Goal: Task Accomplishment & Management: Complete application form

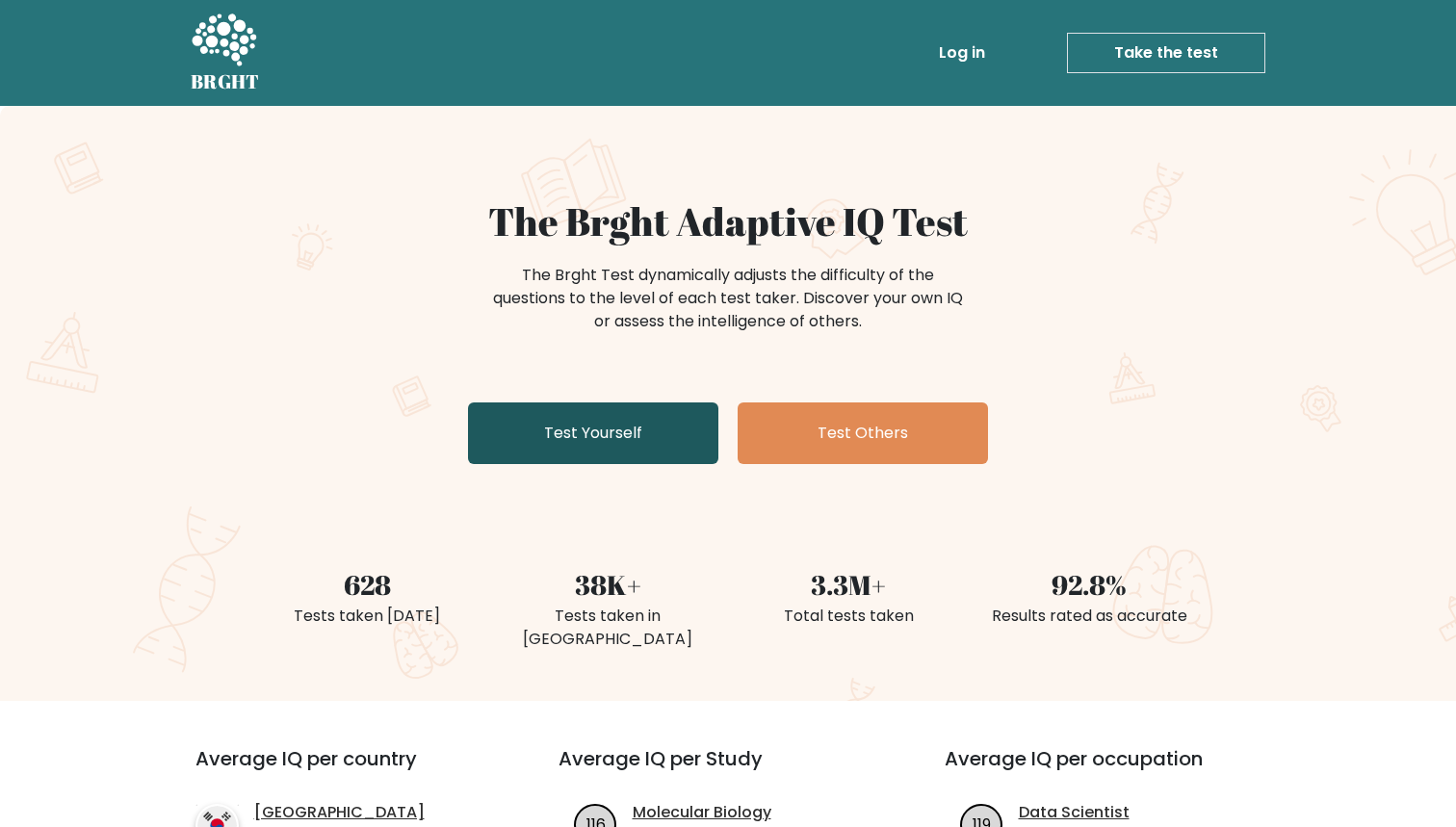
click at [550, 403] on link "Test Yourself" at bounding box center [593, 433] width 251 height 62
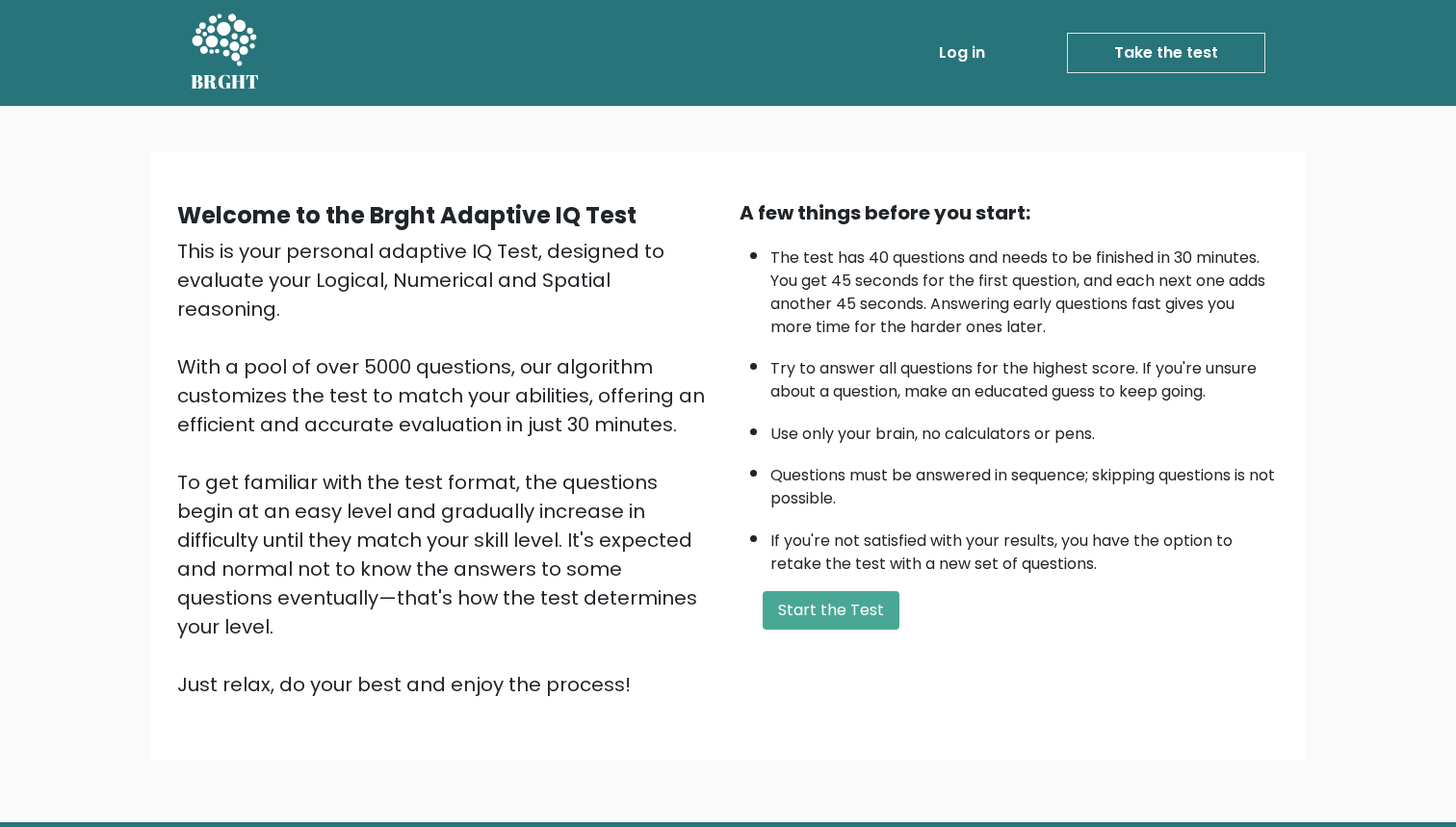
click at [799, 659] on div "Welcome to the Brght Adaptive IQ Test This is your personal adaptive IQ Test, d…" at bounding box center [728, 456] width 1125 height 516
click at [830, 630] on button "Start the Test" at bounding box center [830, 610] width 136 height 39
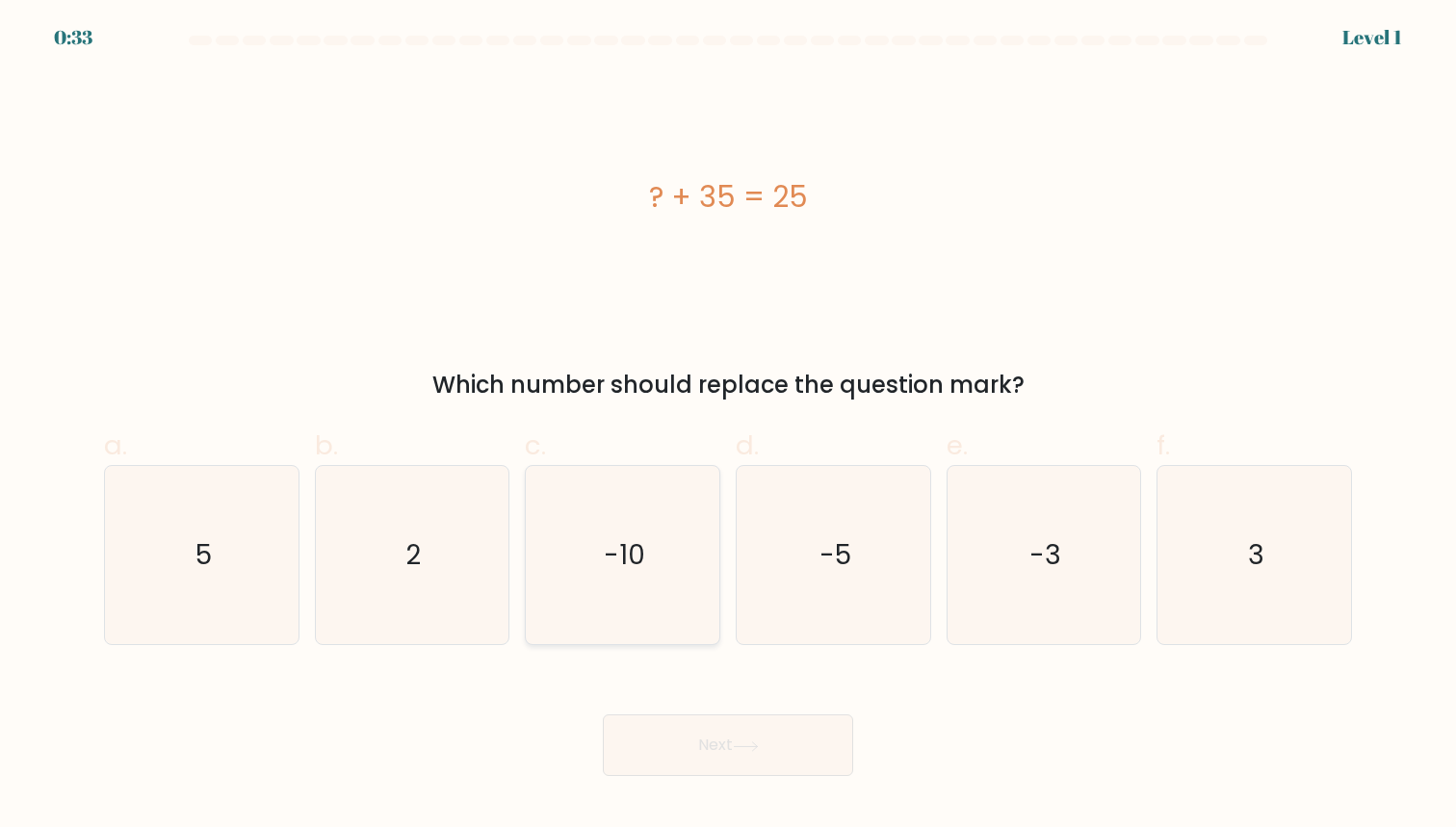
click at [657, 588] on icon "-10" at bounding box center [622, 555] width 178 height 178
click at [728, 427] on input "c. -10" at bounding box center [728, 420] width 1 height 13
radio input "true"
click at [697, 752] on button "Next" at bounding box center [728, 746] width 251 height 62
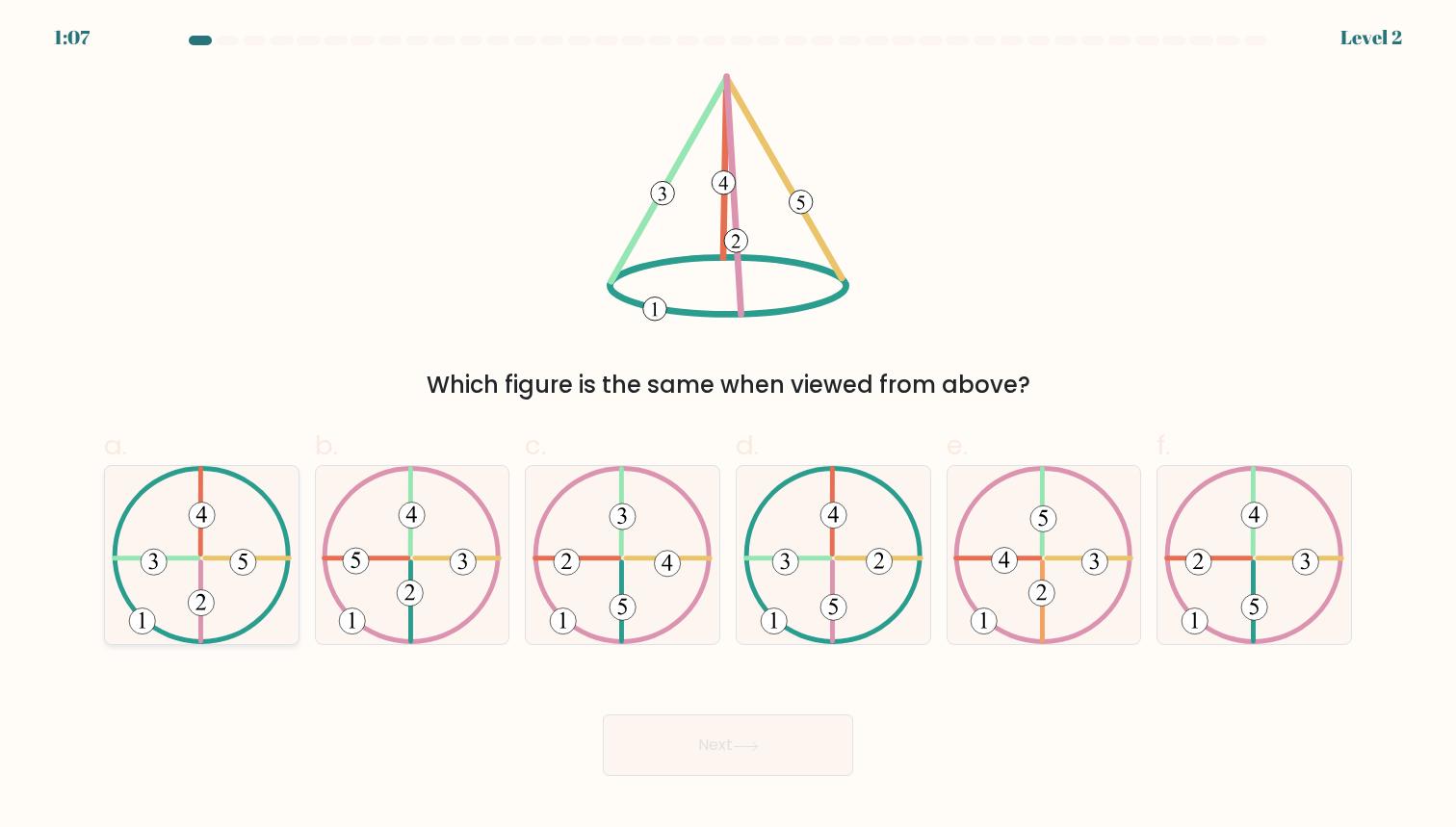
click at [184, 564] on icon at bounding box center [201, 555] width 180 height 178
click at [728, 427] on input "a." at bounding box center [728, 420] width 1 height 13
radio input "true"
click at [732, 747] on button "Next" at bounding box center [728, 746] width 251 height 62
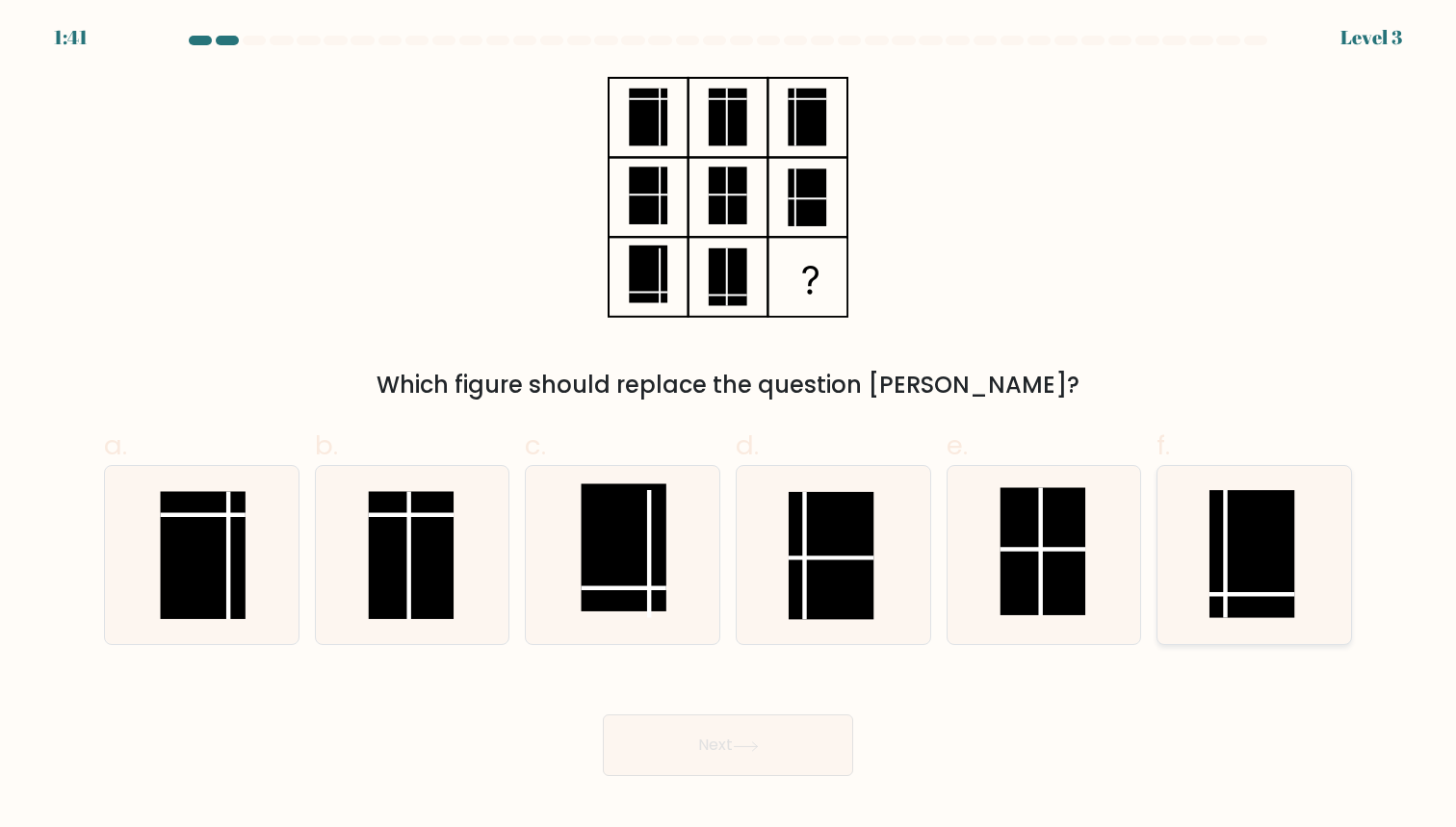
click at [1242, 520] on rect at bounding box center [1252, 554] width 86 height 128
click at [728, 427] on input "f." at bounding box center [728, 420] width 1 height 13
radio input "true"
click at [756, 750] on icon at bounding box center [745, 746] width 26 height 11
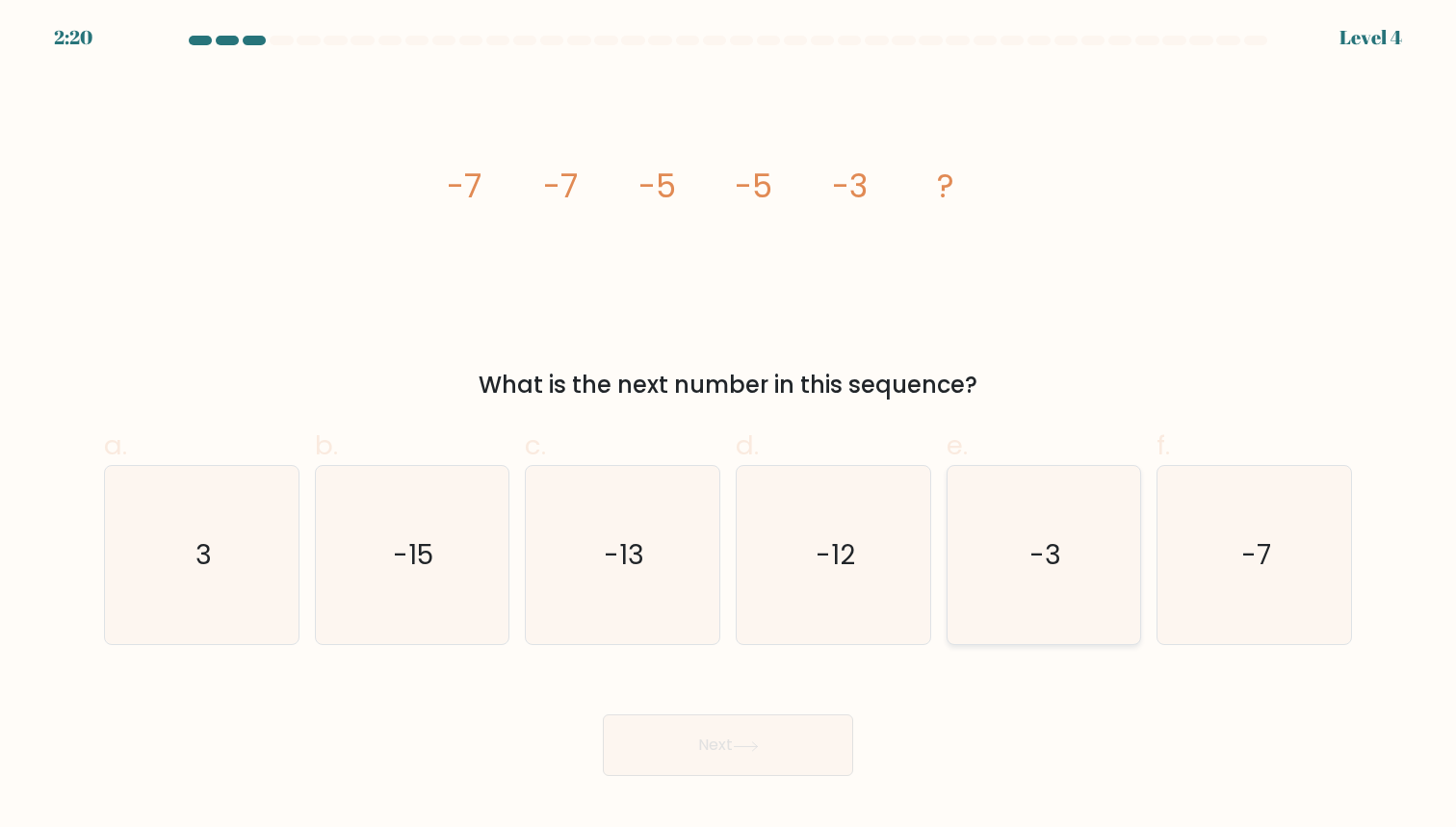
click at [1065, 511] on icon "-3" at bounding box center [1043, 555] width 178 height 178
click at [728, 427] on input "e. -3" at bounding box center [728, 420] width 1 height 13
radio input "true"
click at [755, 744] on icon at bounding box center [745, 746] width 26 height 11
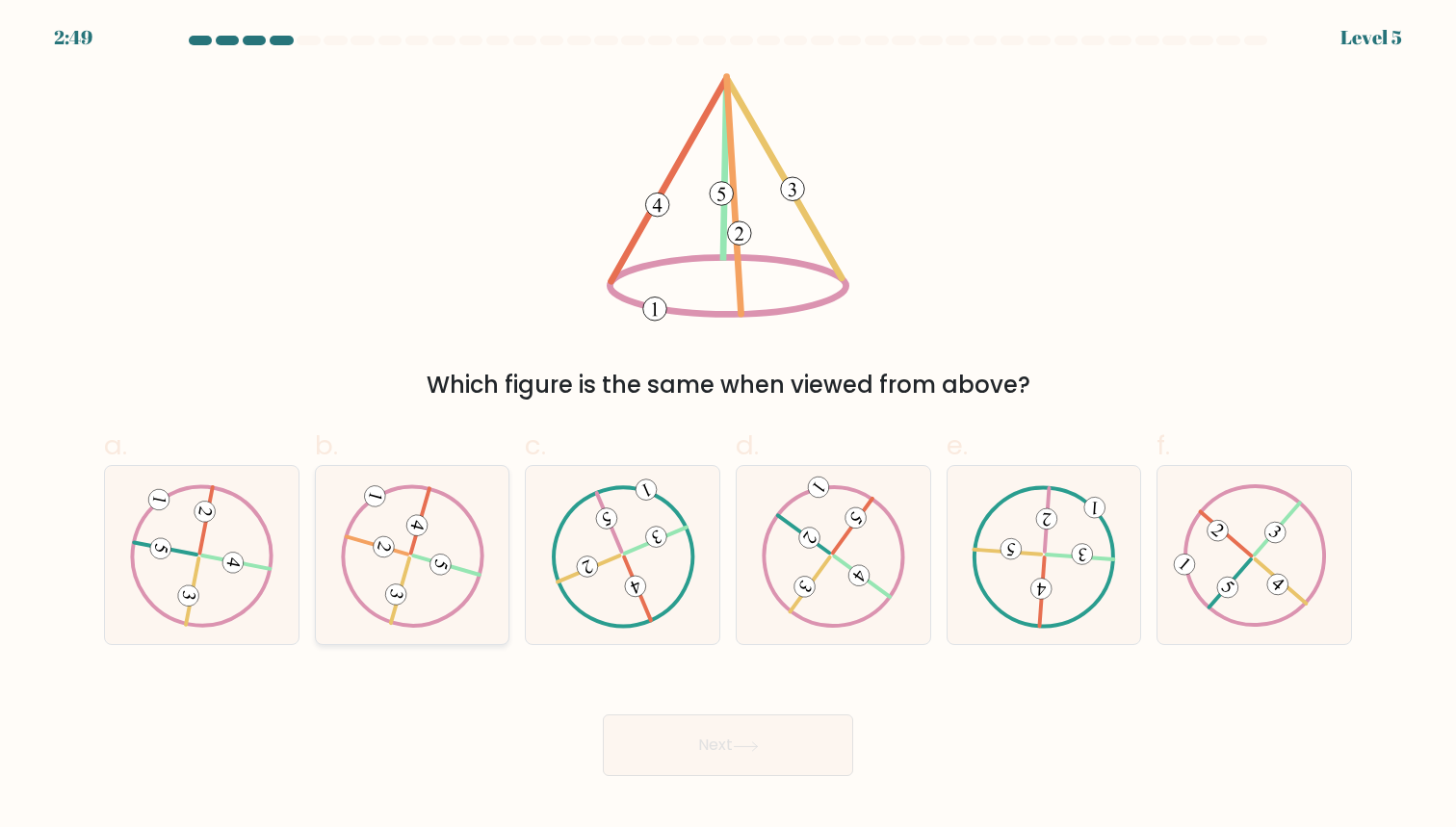
click at [427, 570] on icon at bounding box center [411, 555] width 144 height 142
click at [728, 427] on input "b." at bounding box center [728, 420] width 1 height 13
radio input "true"
click at [742, 743] on icon at bounding box center [745, 746] width 26 height 11
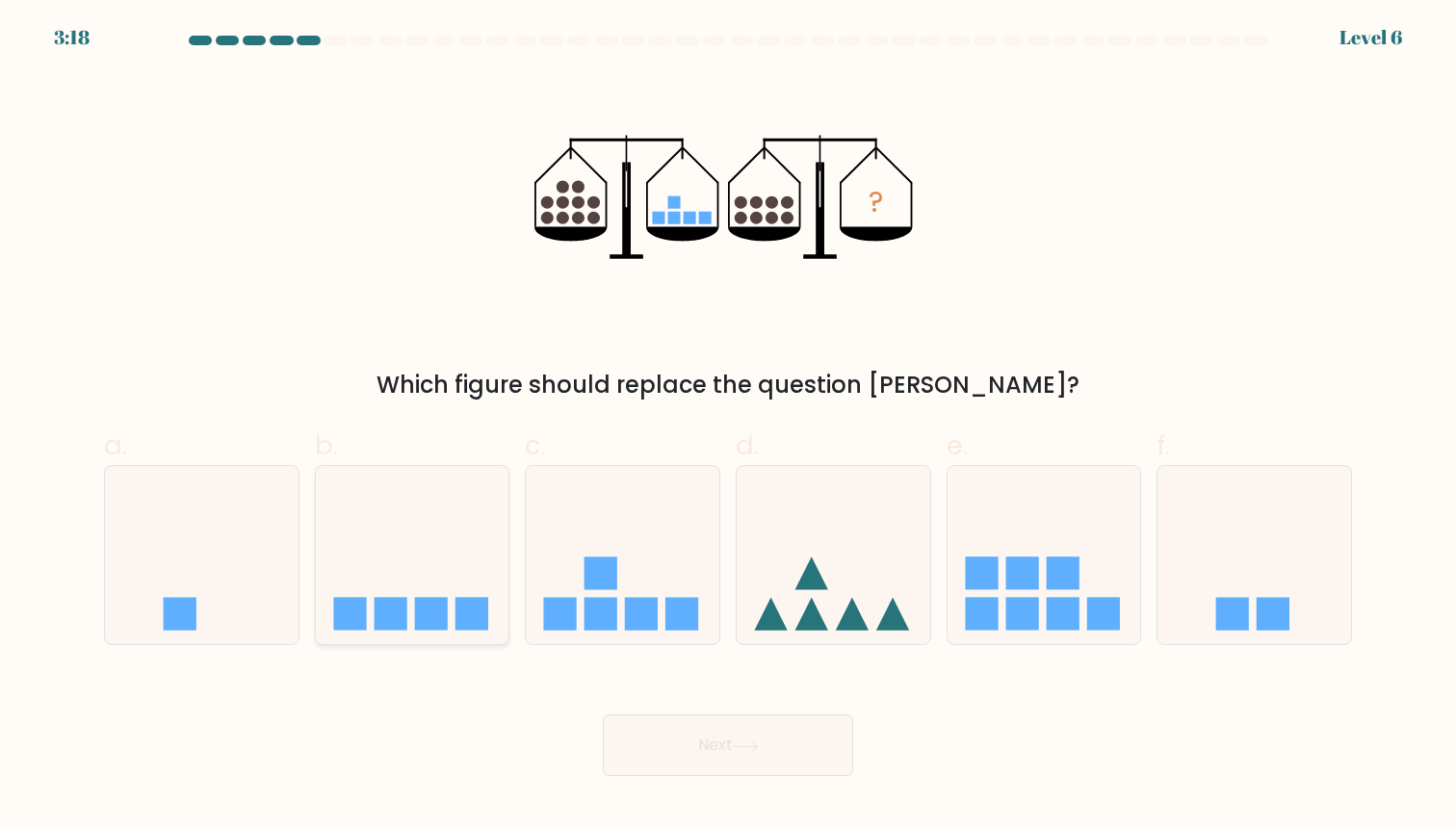
click at [392, 562] on icon at bounding box center [412, 555] width 193 height 160
click at [728, 427] on input "b." at bounding box center [728, 420] width 1 height 13
radio input "true"
click at [723, 758] on button "Next" at bounding box center [728, 746] width 251 height 62
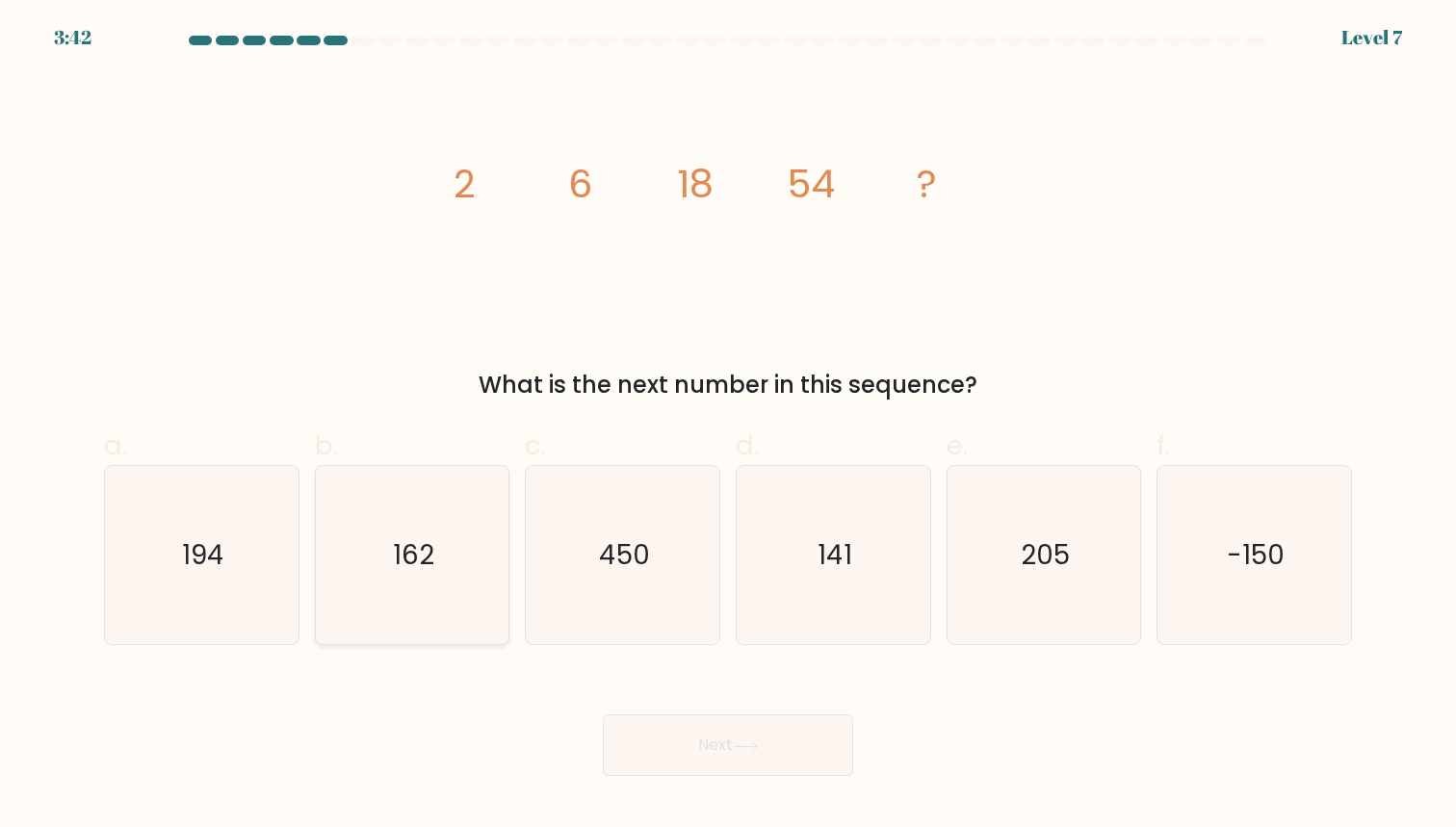
click at [421, 566] on text "162" at bounding box center [413, 554] width 42 height 38
click at [728, 427] on input "b. 162" at bounding box center [728, 420] width 1 height 13
radio input "true"
click at [677, 724] on button "Next" at bounding box center [728, 746] width 251 height 62
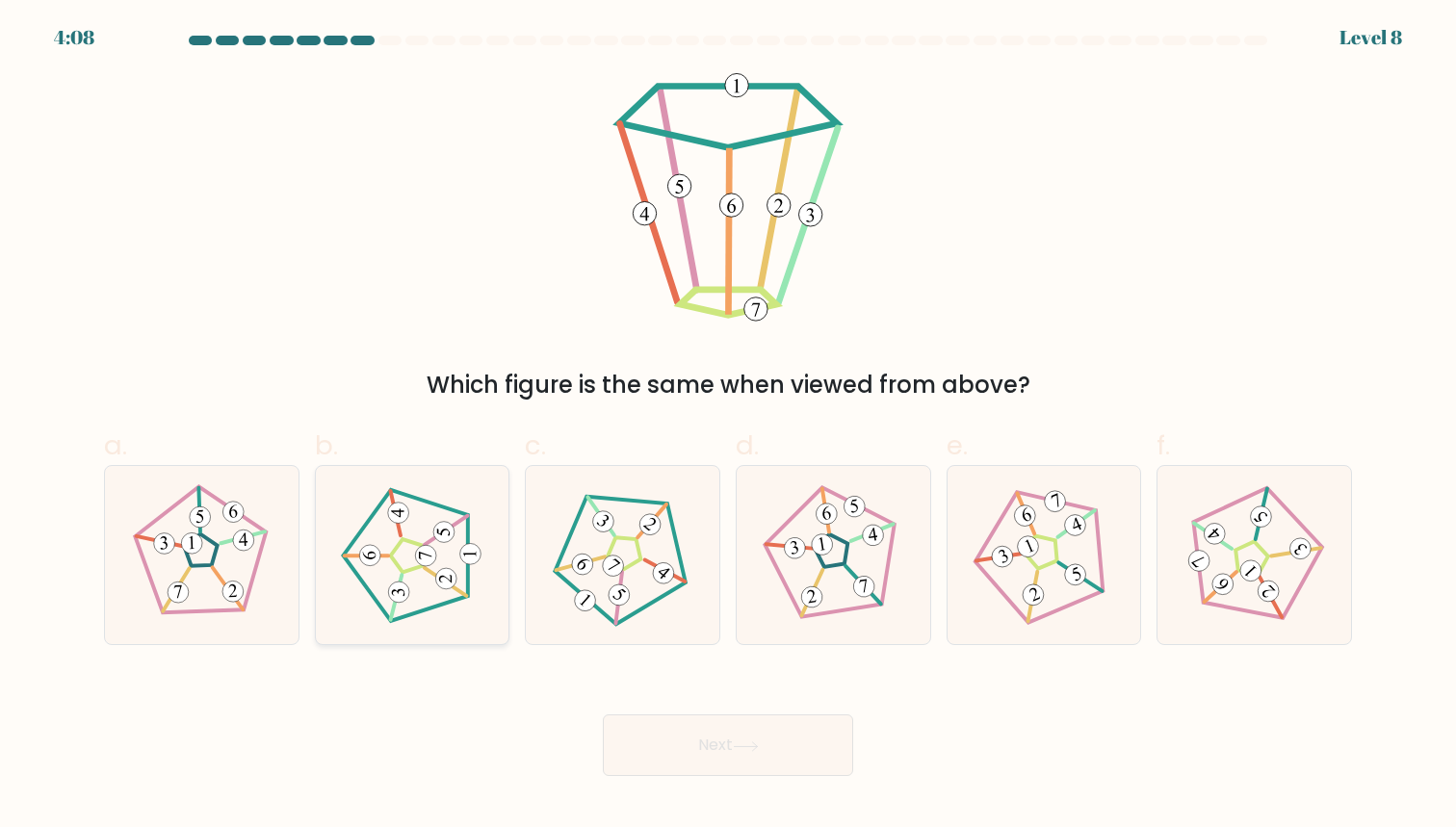
click at [411, 521] on icon at bounding box center [411, 555] width 142 height 142
click at [728, 427] on input "b." at bounding box center [728, 420] width 1 height 13
radio input "true"
click at [734, 749] on button "Next" at bounding box center [728, 746] width 251 height 62
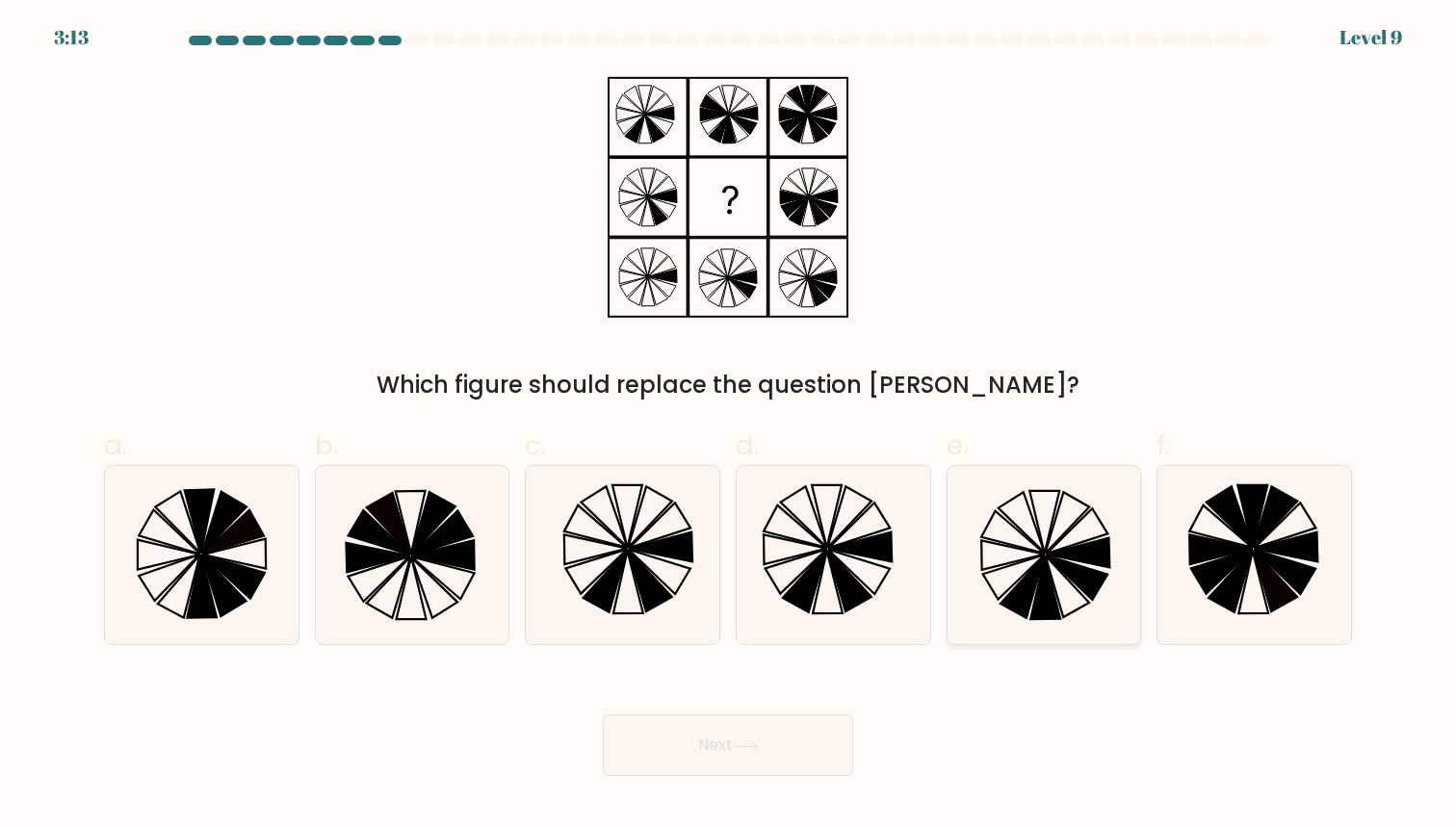
click at [1018, 565] on icon at bounding box center [1043, 555] width 178 height 178
click at [728, 427] on input "e." at bounding box center [728, 420] width 1 height 13
radio input "true"
click at [732, 760] on button "Next" at bounding box center [728, 746] width 251 height 62
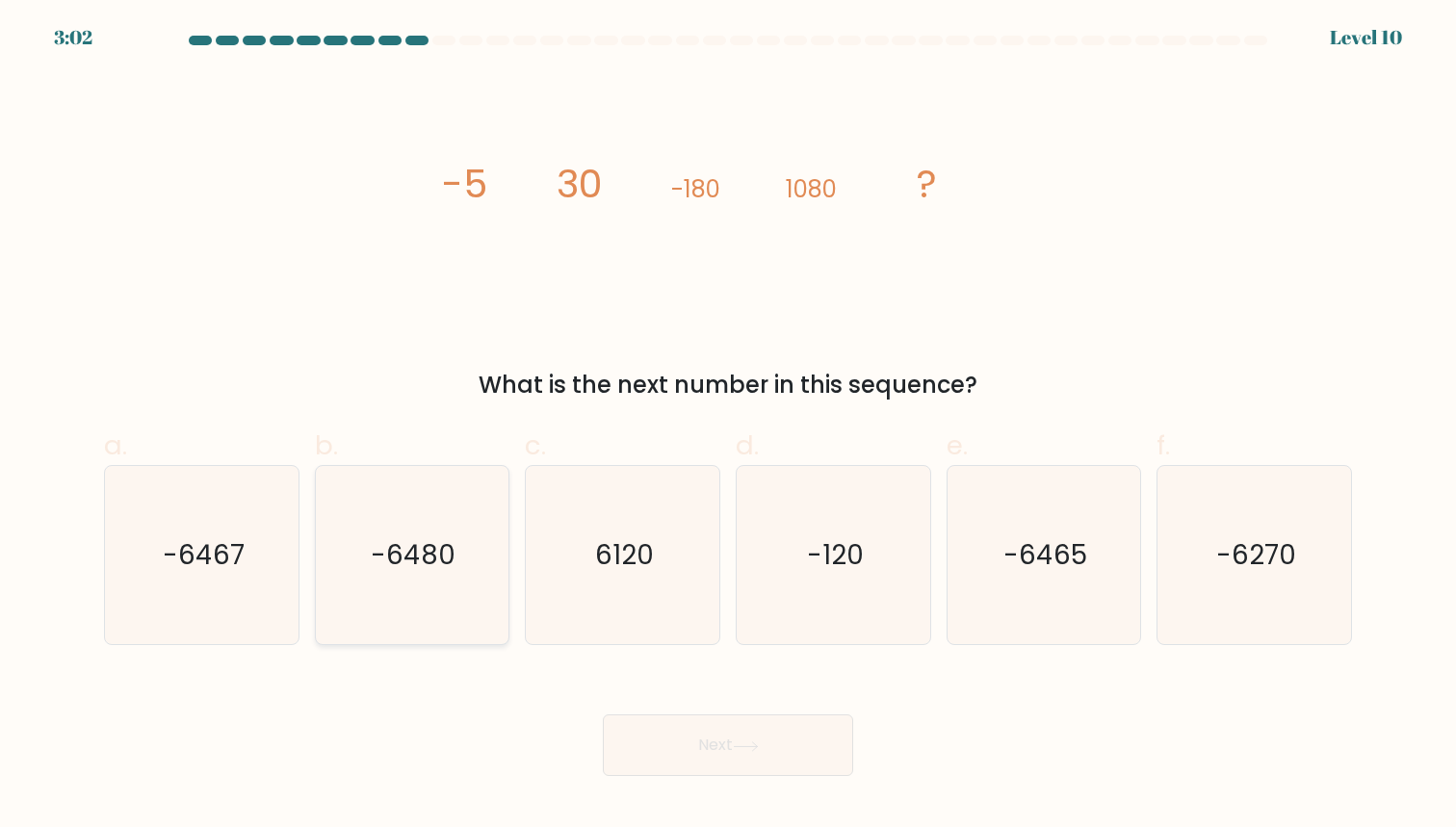
click at [457, 553] on icon "-6480" at bounding box center [411, 555] width 178 height 178
click at [728, 427] on input "b. -6480" at bounding box center [728, 420] width 1 height 13
radio input "true"
click at [797, 739] on button "Next" at bounding box center [728, 746] width 251 height 62
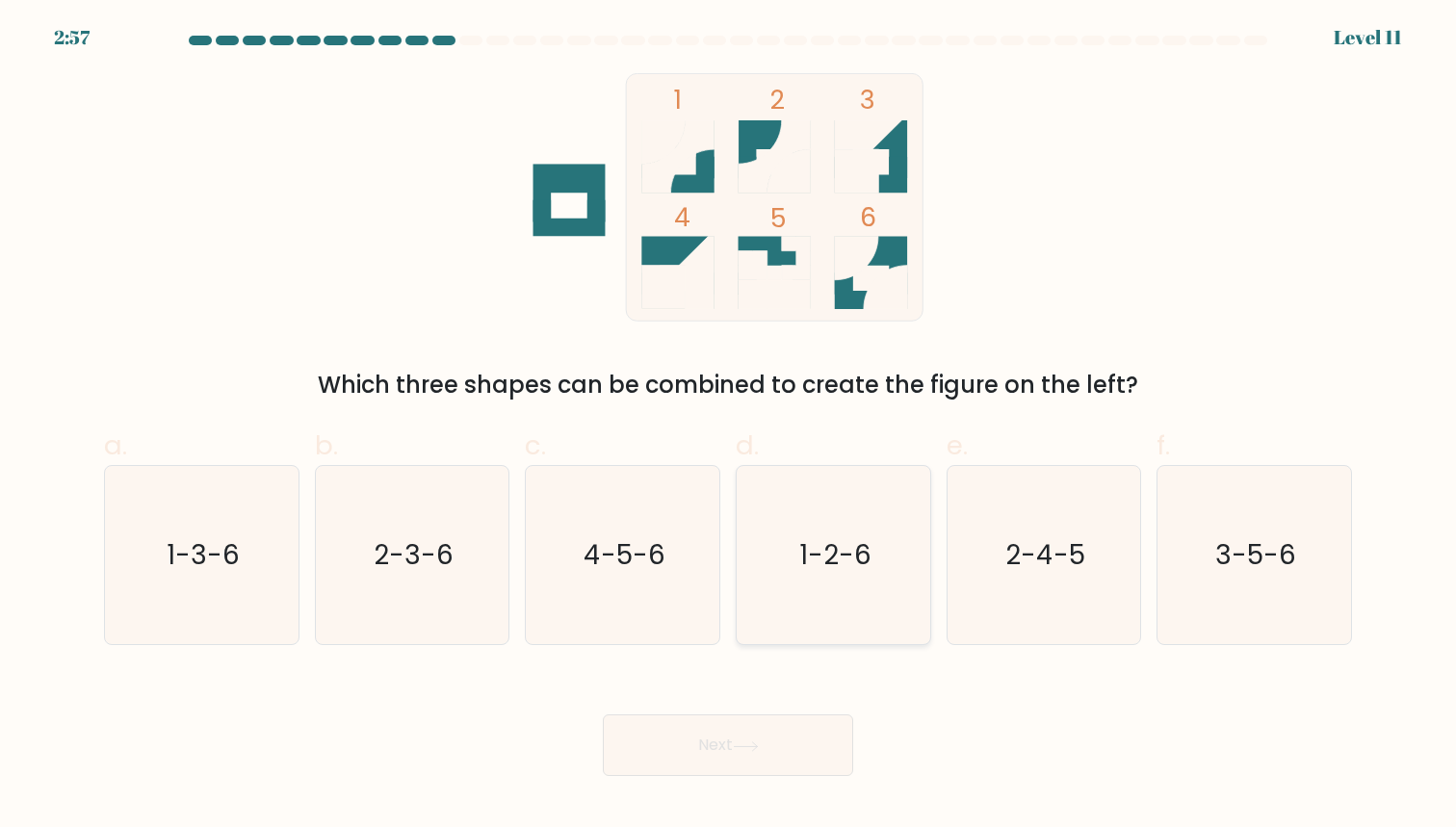
click at [799, 517] on icon "1-2-6" at bounding box center [833, 555] width 178 height 178
click at [728, 427] on input "d. 1-2-6" at bounding box center [728, 420] width 1 height 13
radio input "true"
click at [756, 748] on icon at bounding box center [745, 746] width 26 height 11
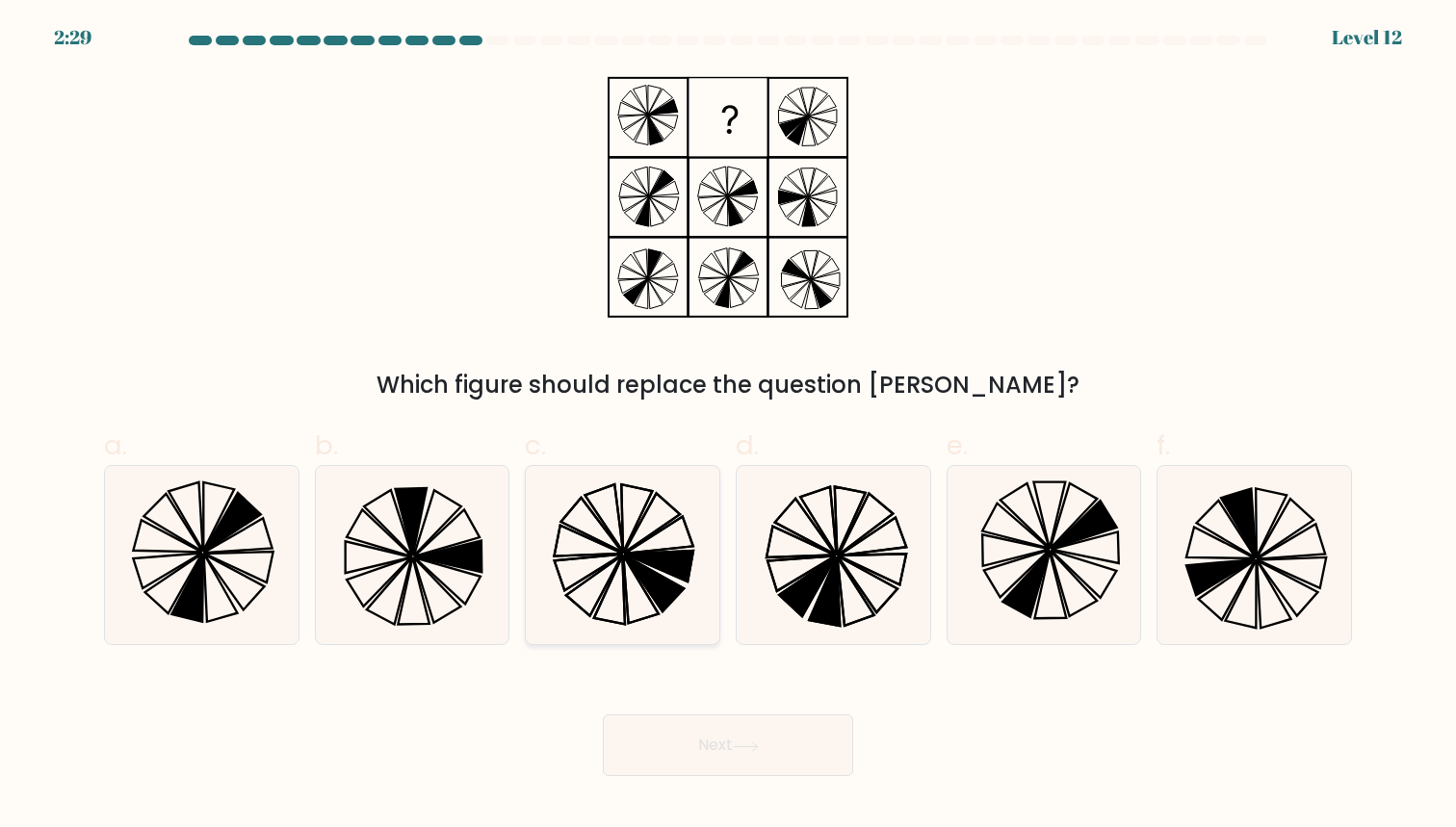
click at [622, 518] on icon at bounding box center [637, 518] width 31 height 69
click at [728, 427] on input "c." at bounding box center [728, 420] width 1 height 13
radio input "true"
click at [716, 753] on button "Next" at bounding box center [728, 746] width 251 height 62
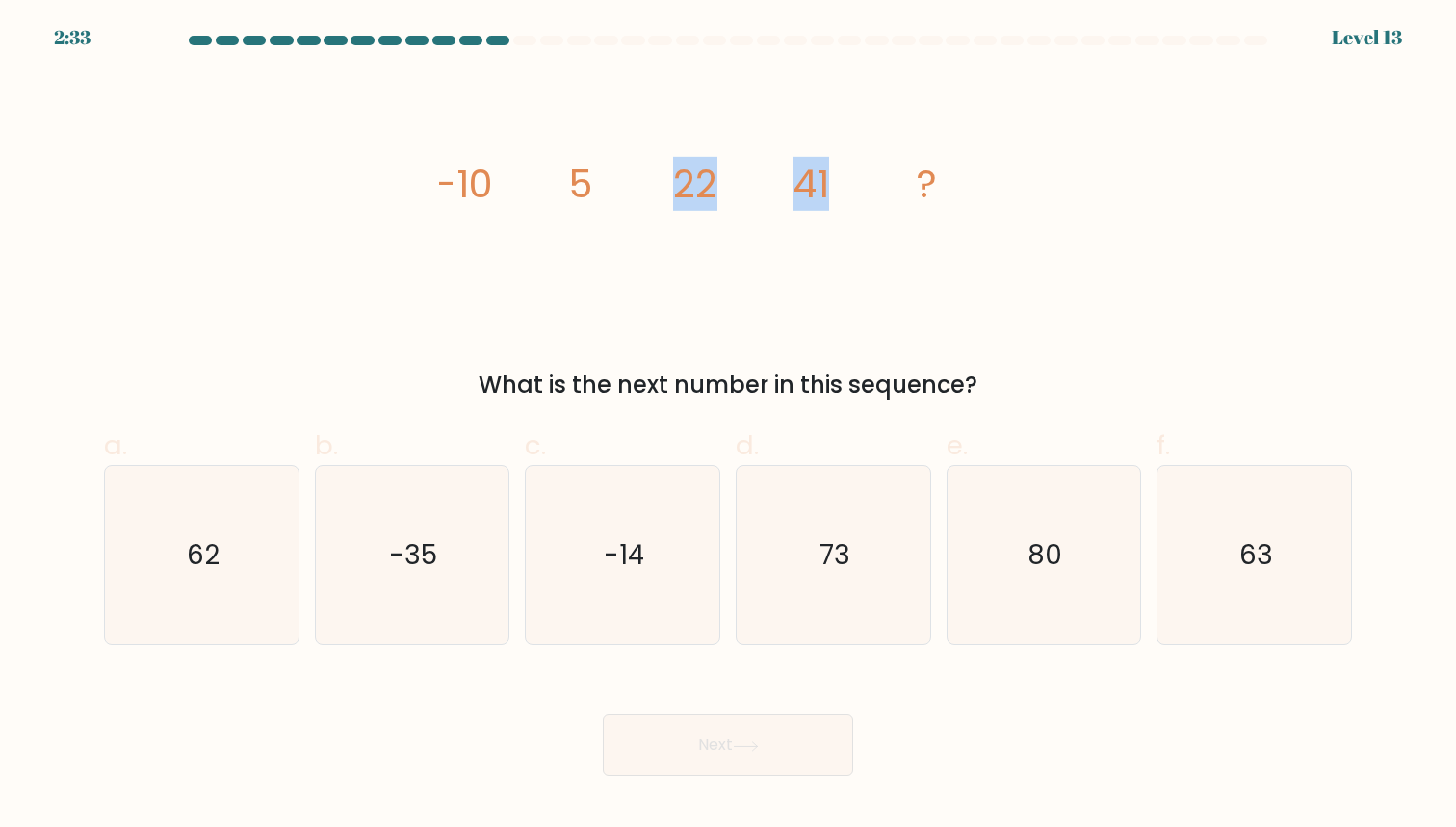
drag, startPoint x: 681, startPoint y: 192, endPoint x: 826, endPoint y: 192, distance: 145.0
click at [826, 192] on g "-10 5 22 41 ?" at bounding box center [686, 184] width 502 height 54
click at [826, 192] on tspan "41" at bounding box center [811, 184] width 37 height 54
drag, startPoint x: 792, startPoint y: 189, endPoint x: 923, endPoint y: 183, distance: 131.1
click at [923, 183] on g "-10 5 22 41 ?" at bounding box center [686, 184] width 502 height 54
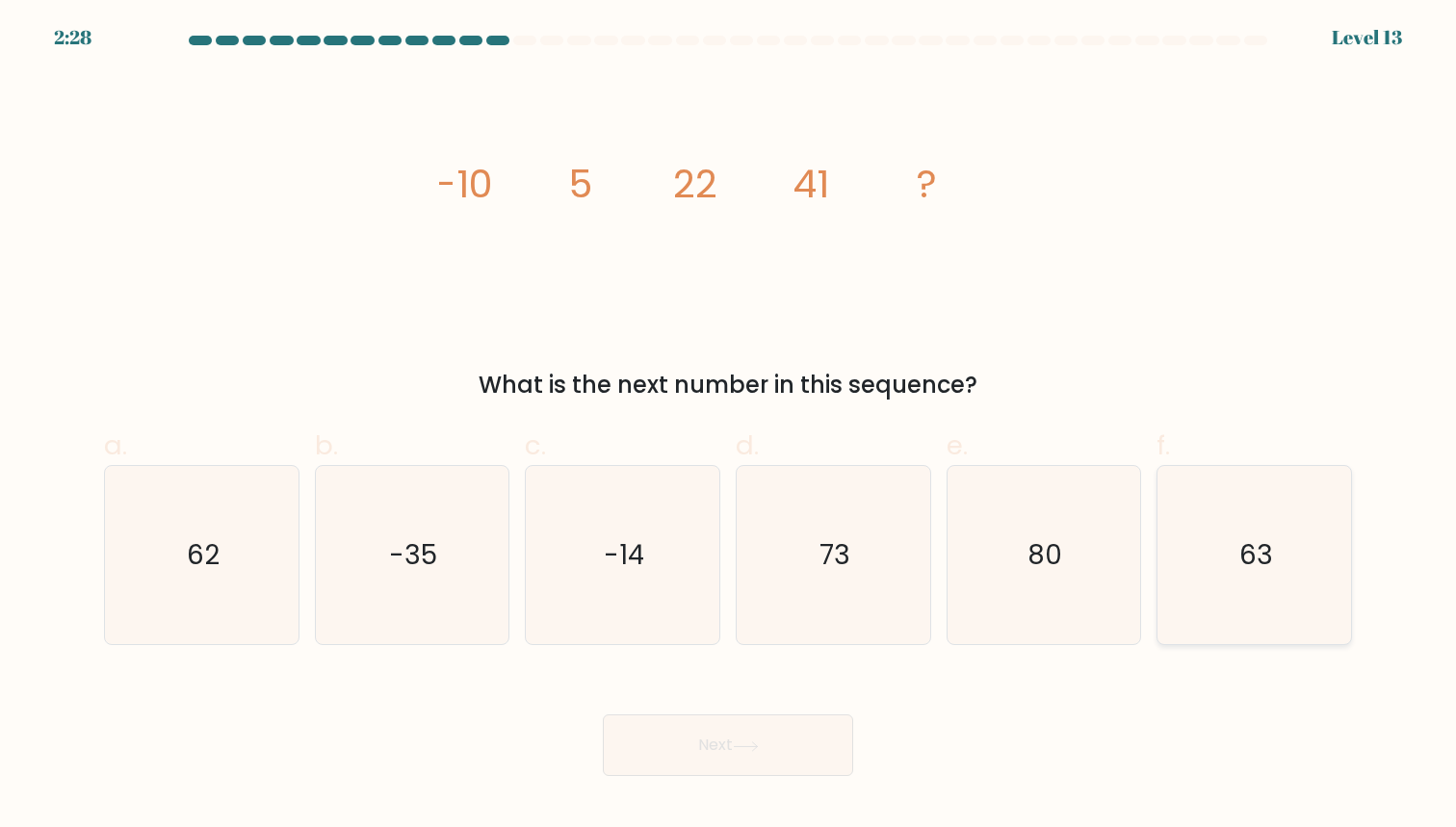
click at [1256, 543] on text "63" at bounding box center [1256, 554] width 34 height 38
click at [728, 427] on input "f. 63" at bounding box center [728, 420] width 1 height 13
radio input "true"
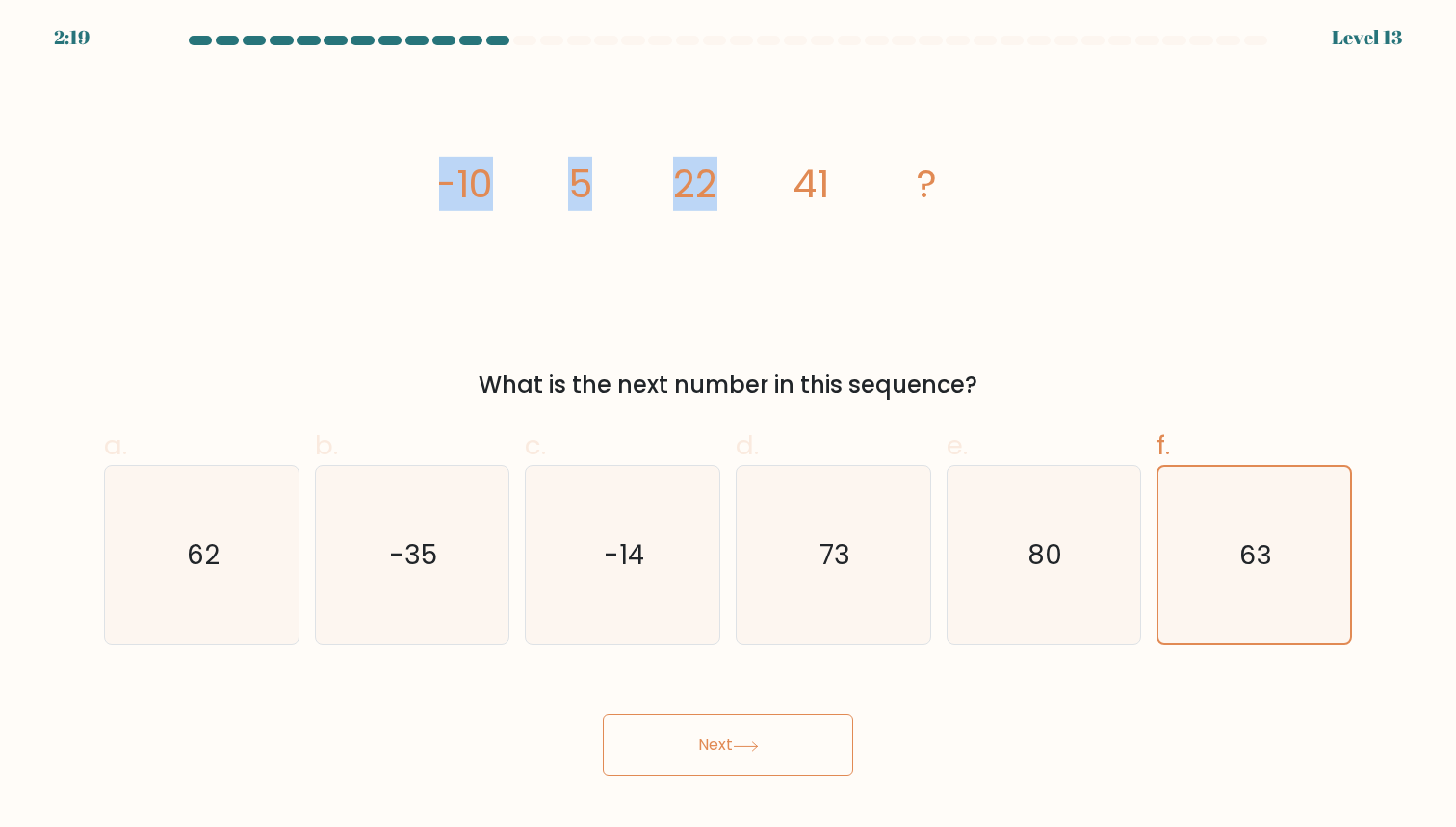
drag, startPoint x: 793, startPoint y: 181, endPoint x: 836, endPoint y: 179, distance: 43.0
click at [836, 179] on icon "image/svg+xml -10 5 22 41 ?" at bounding box center [728, 197] width 578 height 249
click at [195, 551] on text "62" at bounding box center [203, 554] width 33 height 38
click at [728, 427] on input "a. 62" at bounding box center [728, 420] width 1 height 13
radio input "true"
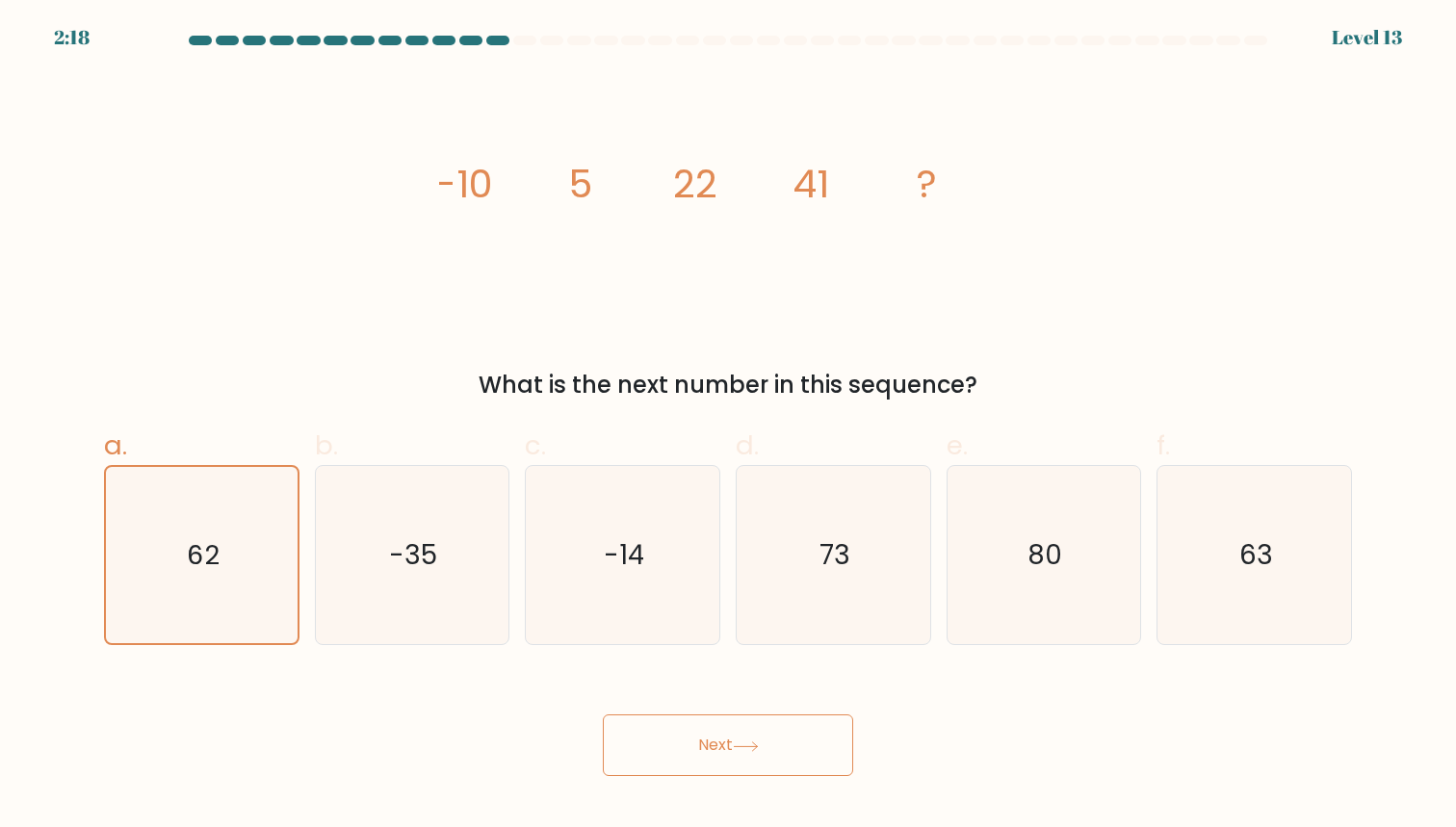
click at [677, 748] on button "Next" at bounding box center [728, 746] width 251 height 62
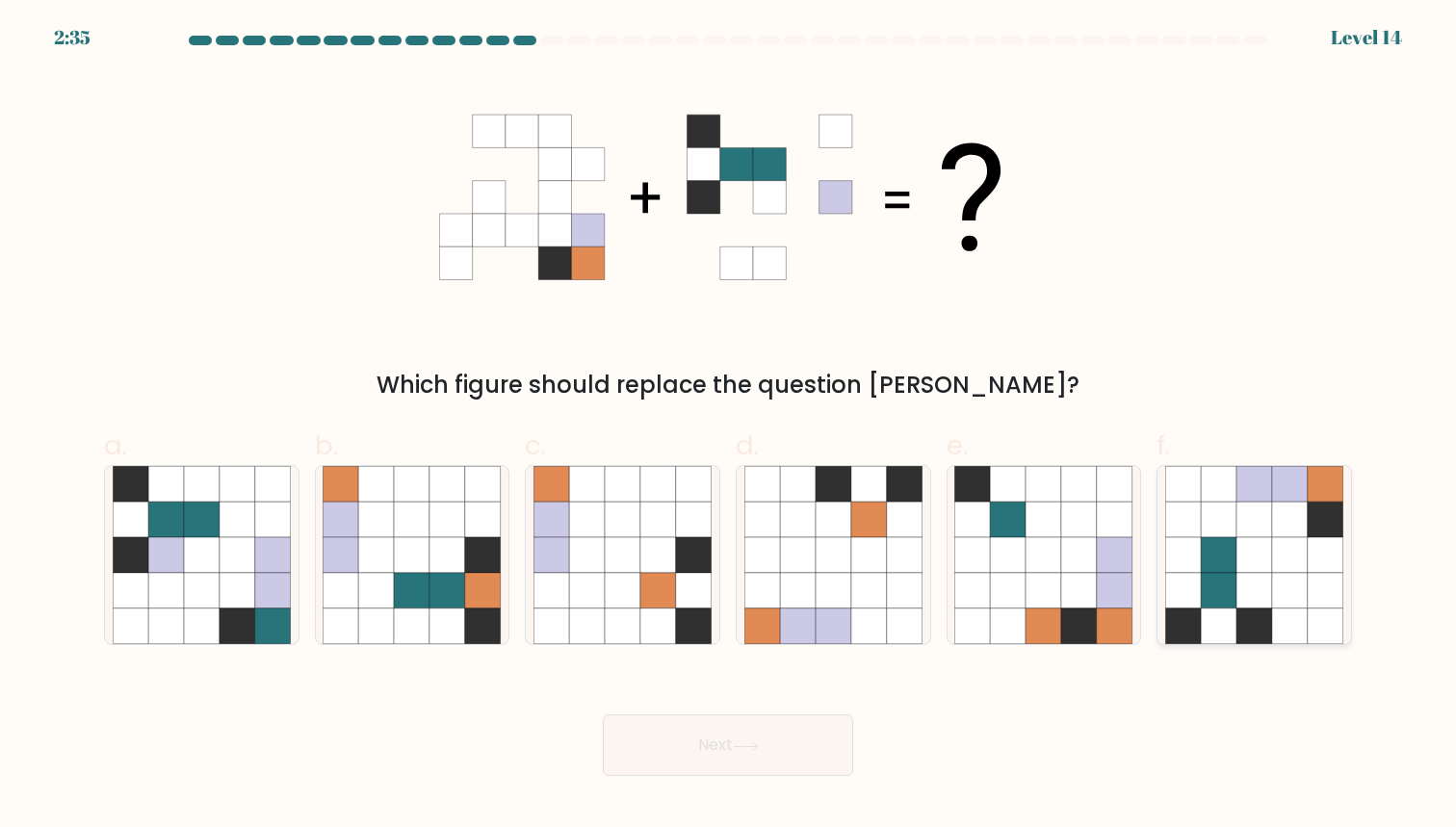
click at [1256, 548] on icon at bounding box center [1254, 554] width 36 height 36
click at [728, 427] on input "f." at bounding box center [728, 420] width 1 height 13
radio input "true"
click at [694, 757] on button "Next" at bounding box center [728, 746] width 251 height 62
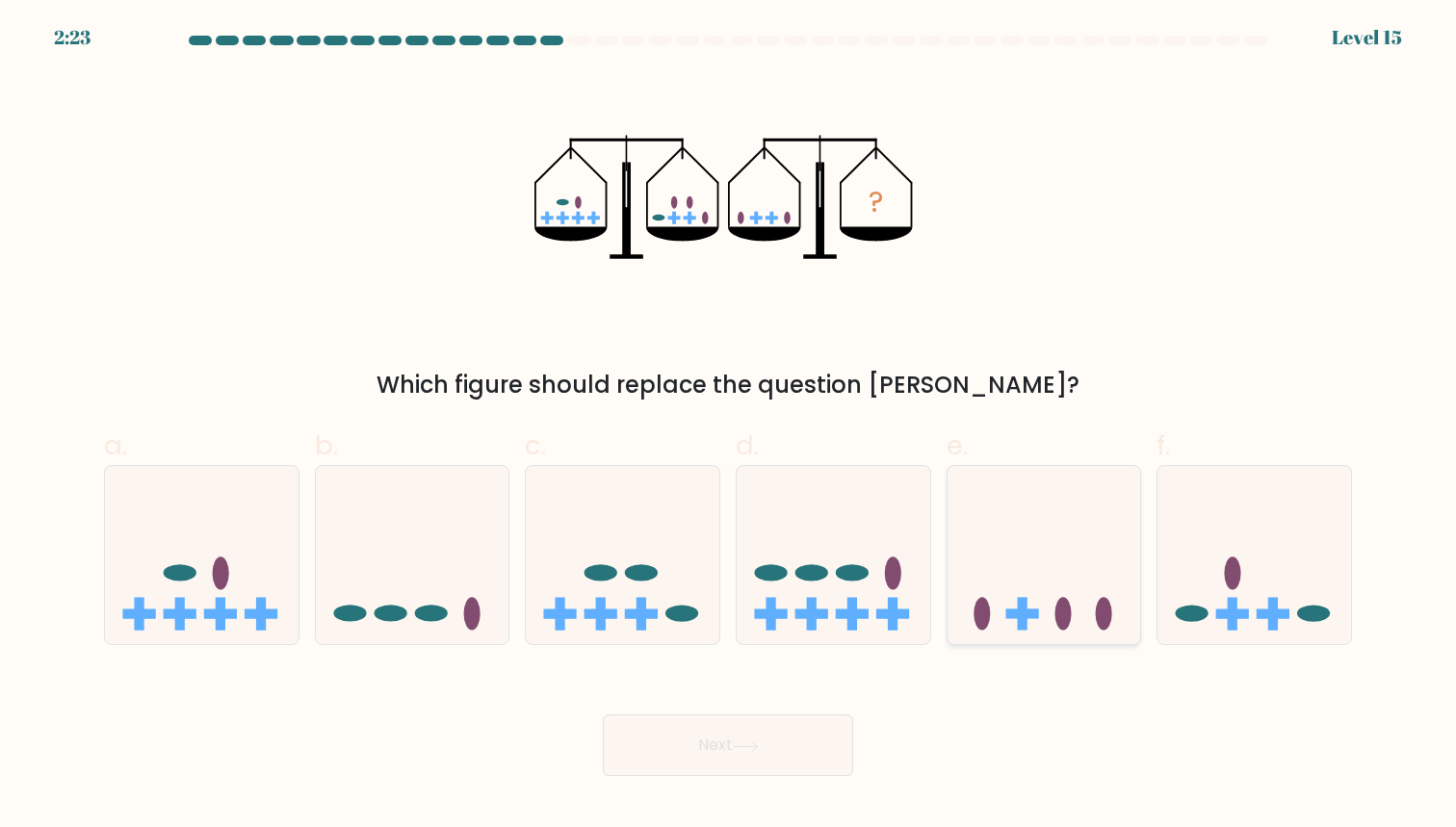
click at [999, 576] on icon at bounding box center [1044, 555] width 193 height 160
click at [728, 427] on input "e." at bounding box center [728, 420] width 1 height 13
radio input "true"
click at [751, 749] on icon at bounding box center [745, 746] width 26 height 11
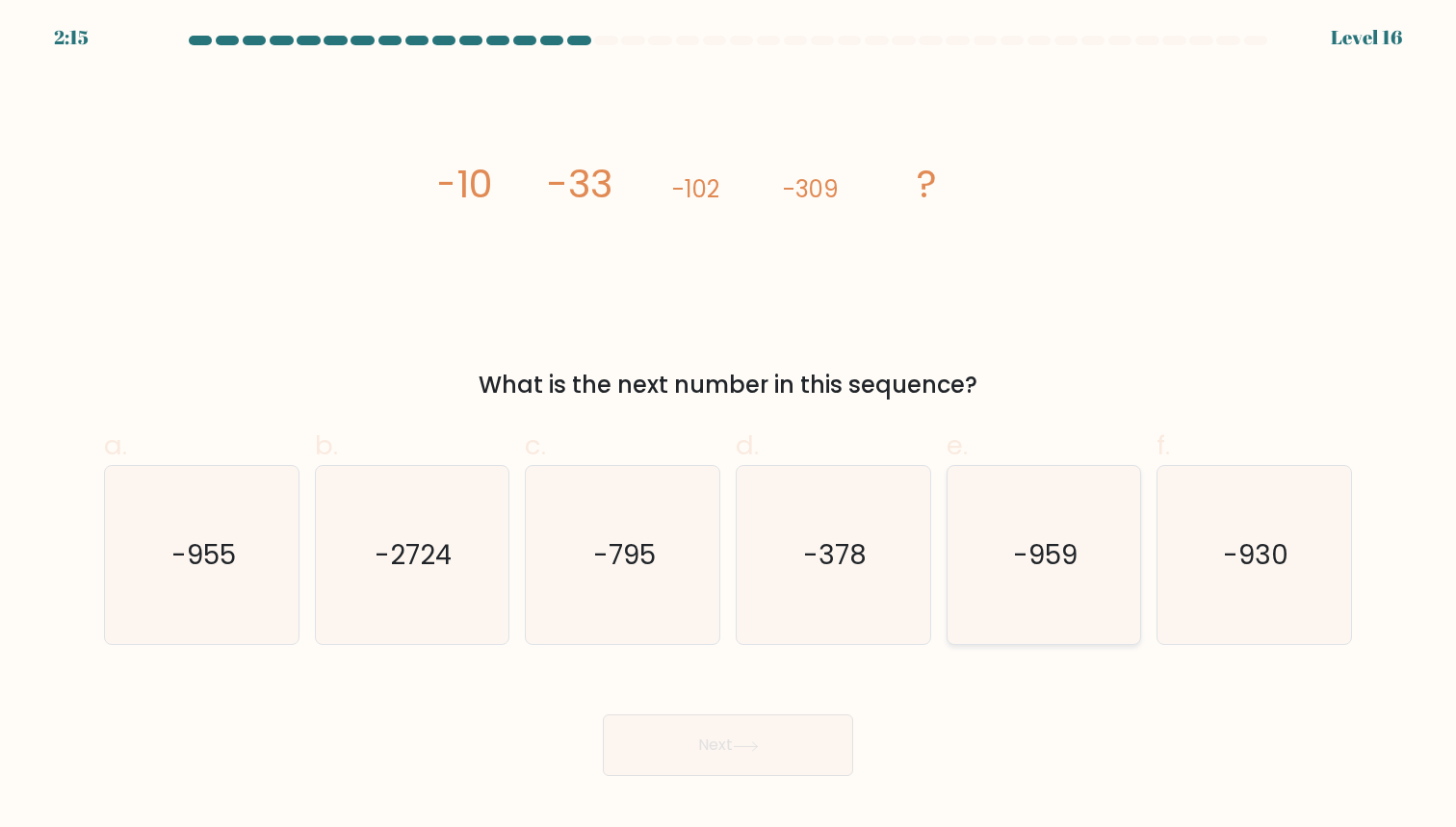
click at [1064, 541] on text "-959" at bounding box center [1045, 554] width 65 height 38
click at [728, 427] on input "e. -959" at bounding box center [728, 420] width 1 height 13
radio input "true"
click at [738, 723] on button "Next" at bounding box center [728, 746] width 251 height 62
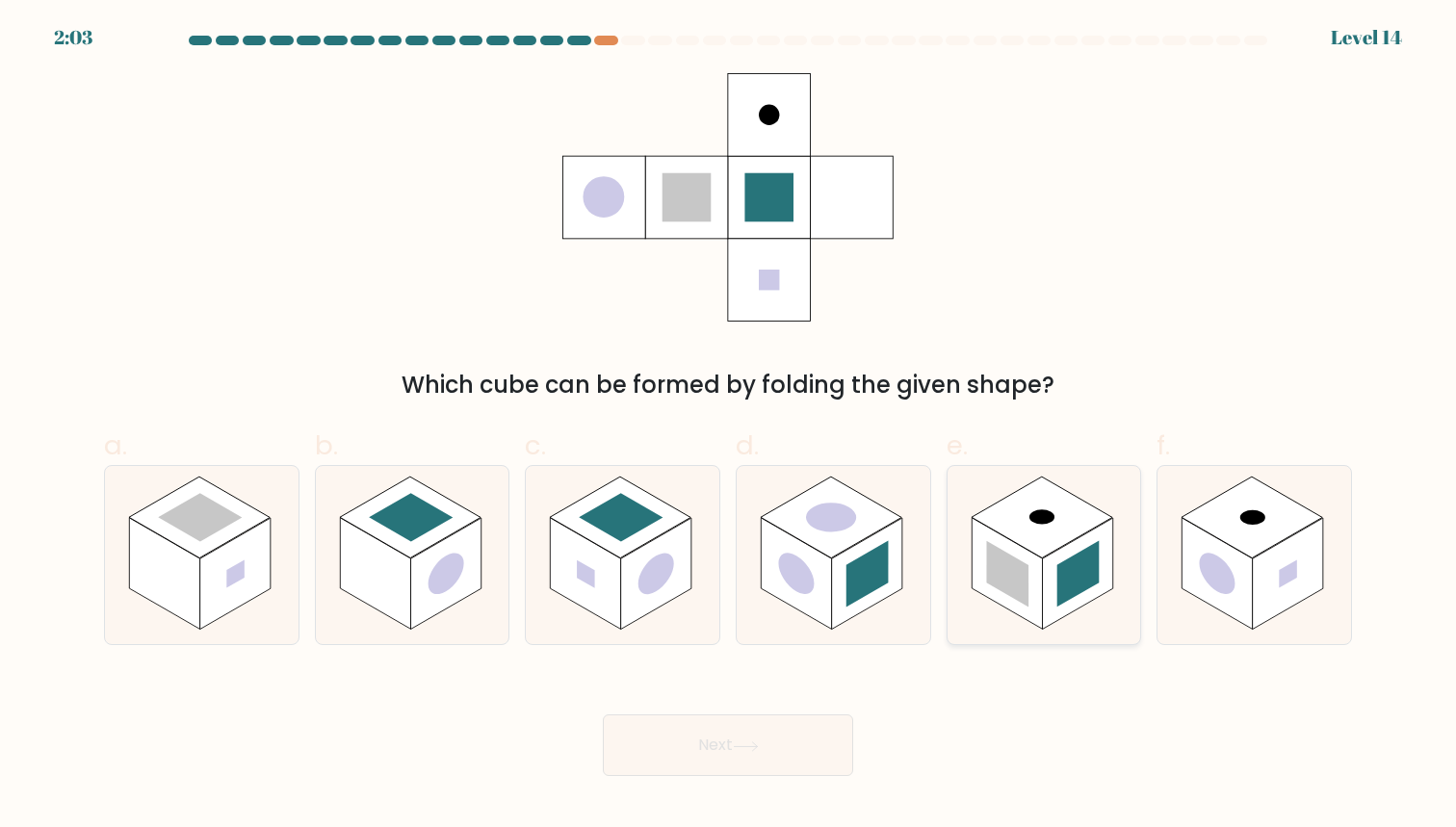
click at [1083, 505] on rect at bounding box center [1042, 517] width 141 height 82
click at [728, 427] on input "e." at bounding box center [728, 420] width 1 height 13
radio input "true"
click at [727, 740] on button "Next" at bounding box center [728, 746] width 251 height 62
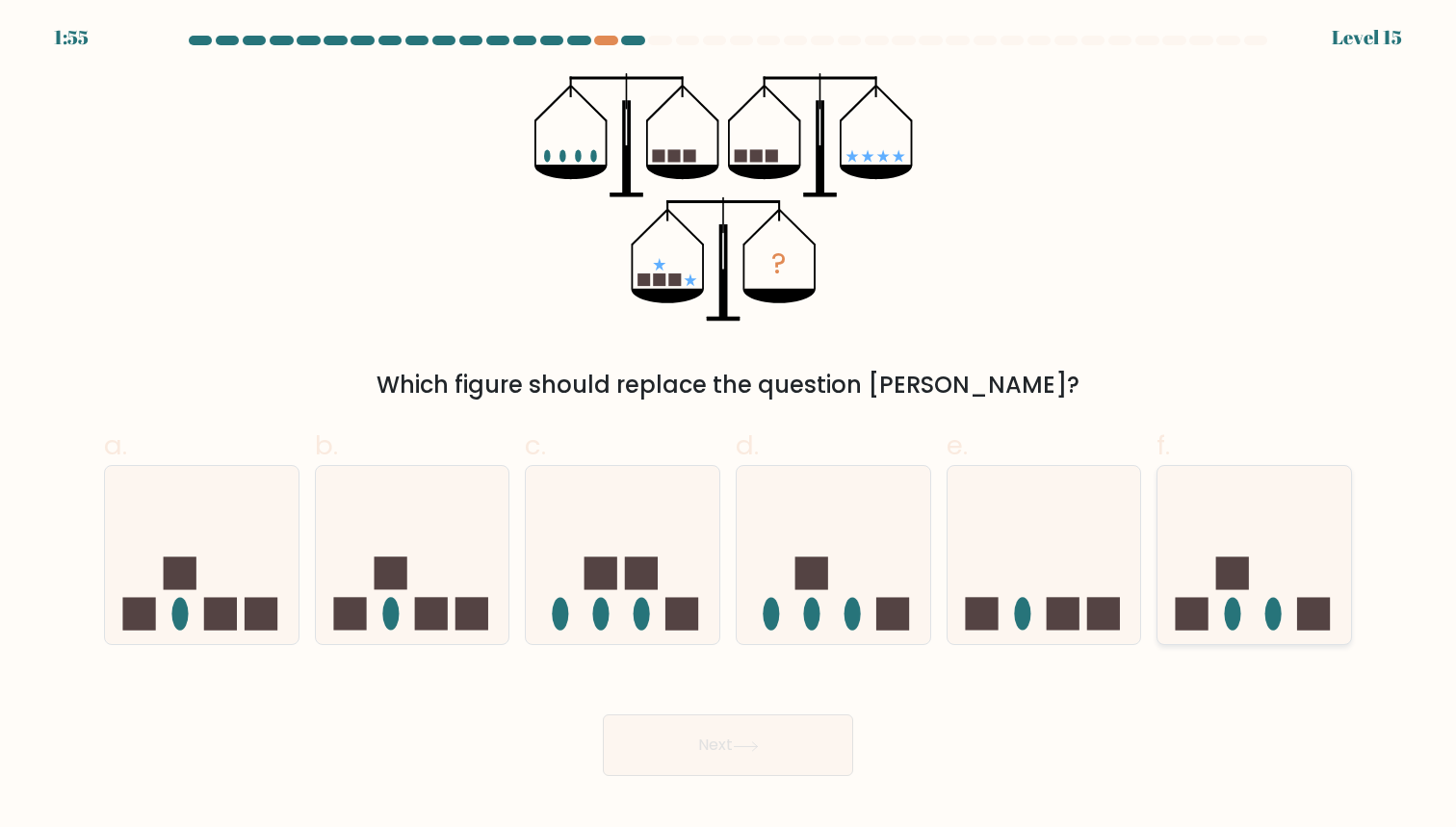
click at [1243, 519] on icon at bounding box center [1254, 555] width 193 height 160
click at [728, 427] on input "f." at bounding box center [728, 420] width 1 height 13
radio input "true"
click at [754, 729] on button "Next" at bounding box center [728, 746] width 251 height 62
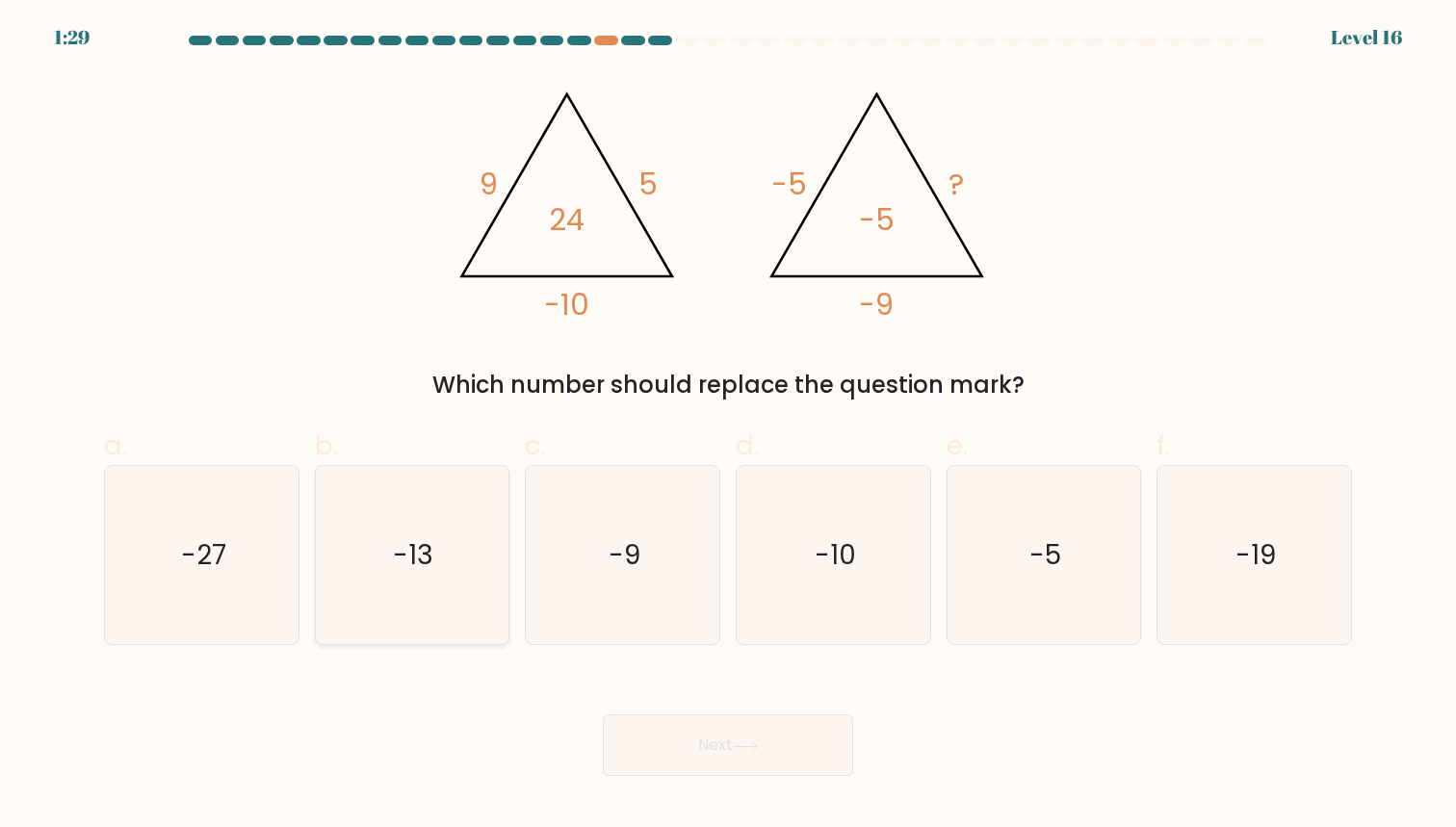
click at [411, 581] on icon "-13" at bounding box center [411, 555] width 178 height 178
click at [728, 427] on input "b. -13" at bounding box center [728, 420] width 1 height 13
radio input "true"
click at [665, 586] on icon "-9" at bounding box center [622, 555] width 178 height 178
click at [728, 427] on input "c. -9" at bounding box center [728, 420] width 1 height 13
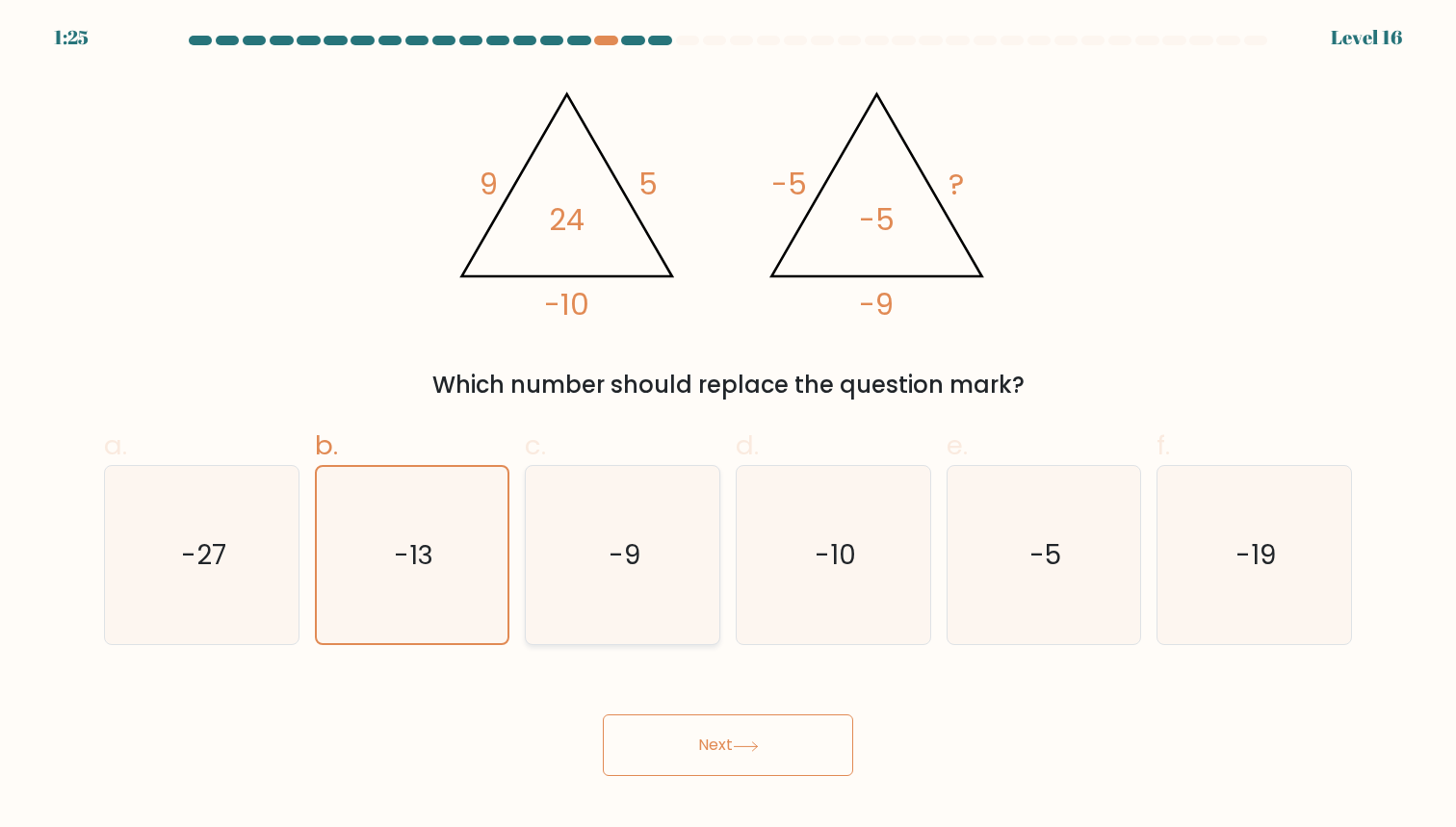
radio input "true"
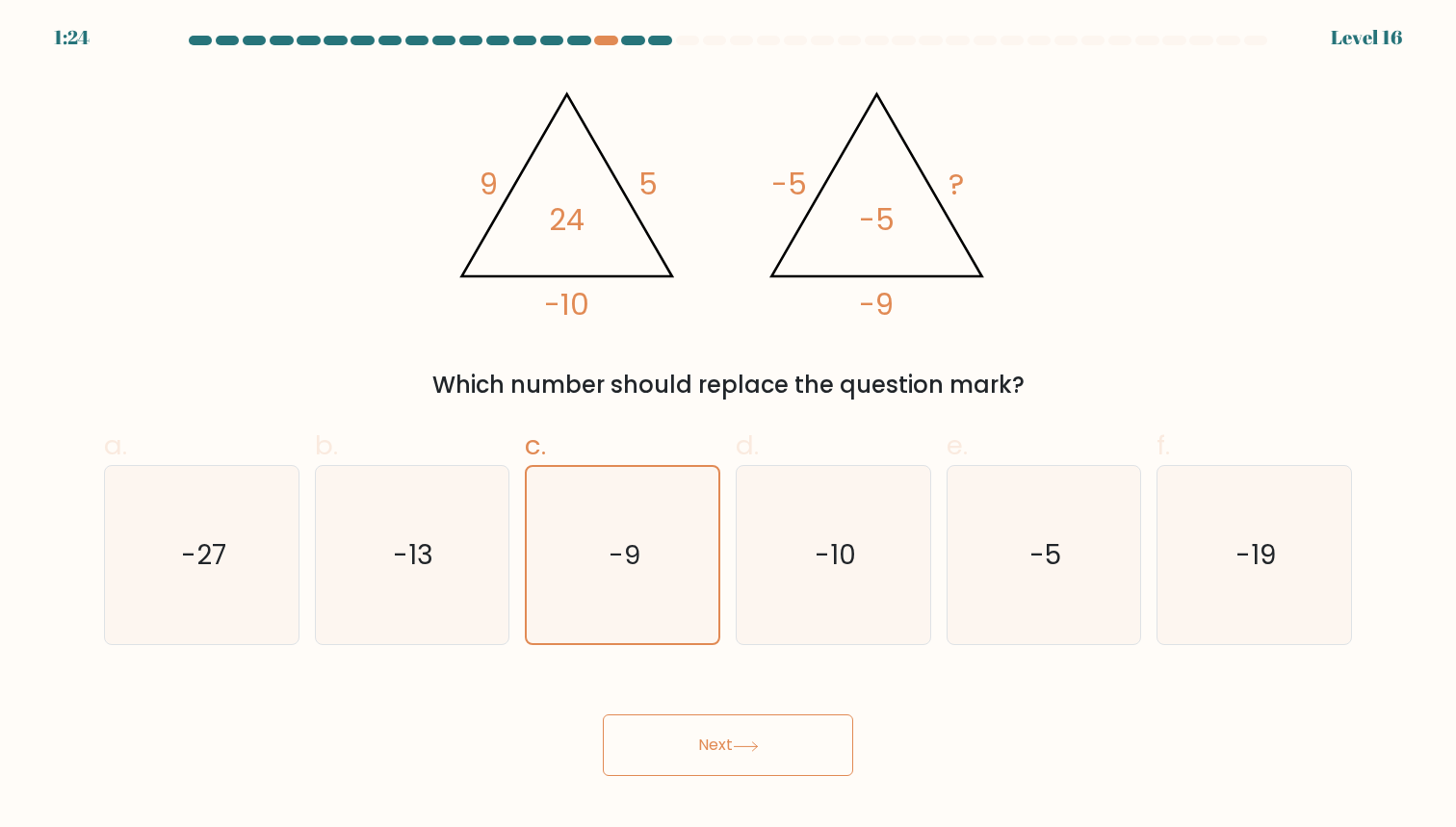
click at [728, 750] on button "Next" at bounding box center [728, 746] width 251 height 62
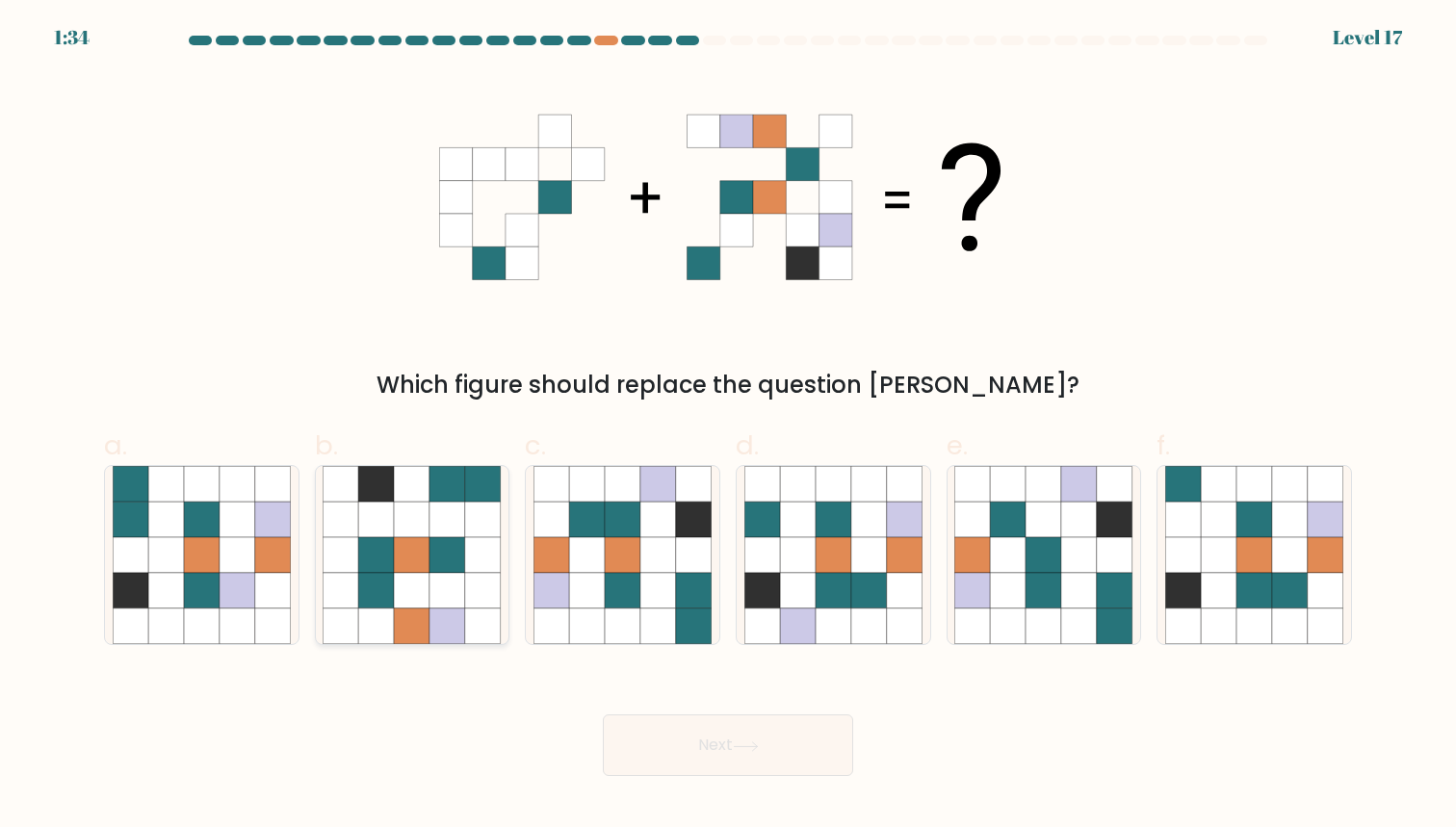
click at [426, 515] on icon at bounding box center [412, 519] width 36 height 36
click at [728, 427] on input "b." at bounding box center [728, 420] width 1 height 13
radio input "true"
click at [603, 512] on icon at bounding box center [586, 519] width 36 height 36
click at [728, 427] on input "c." at bounding box center [728, 420] width 1 height 13
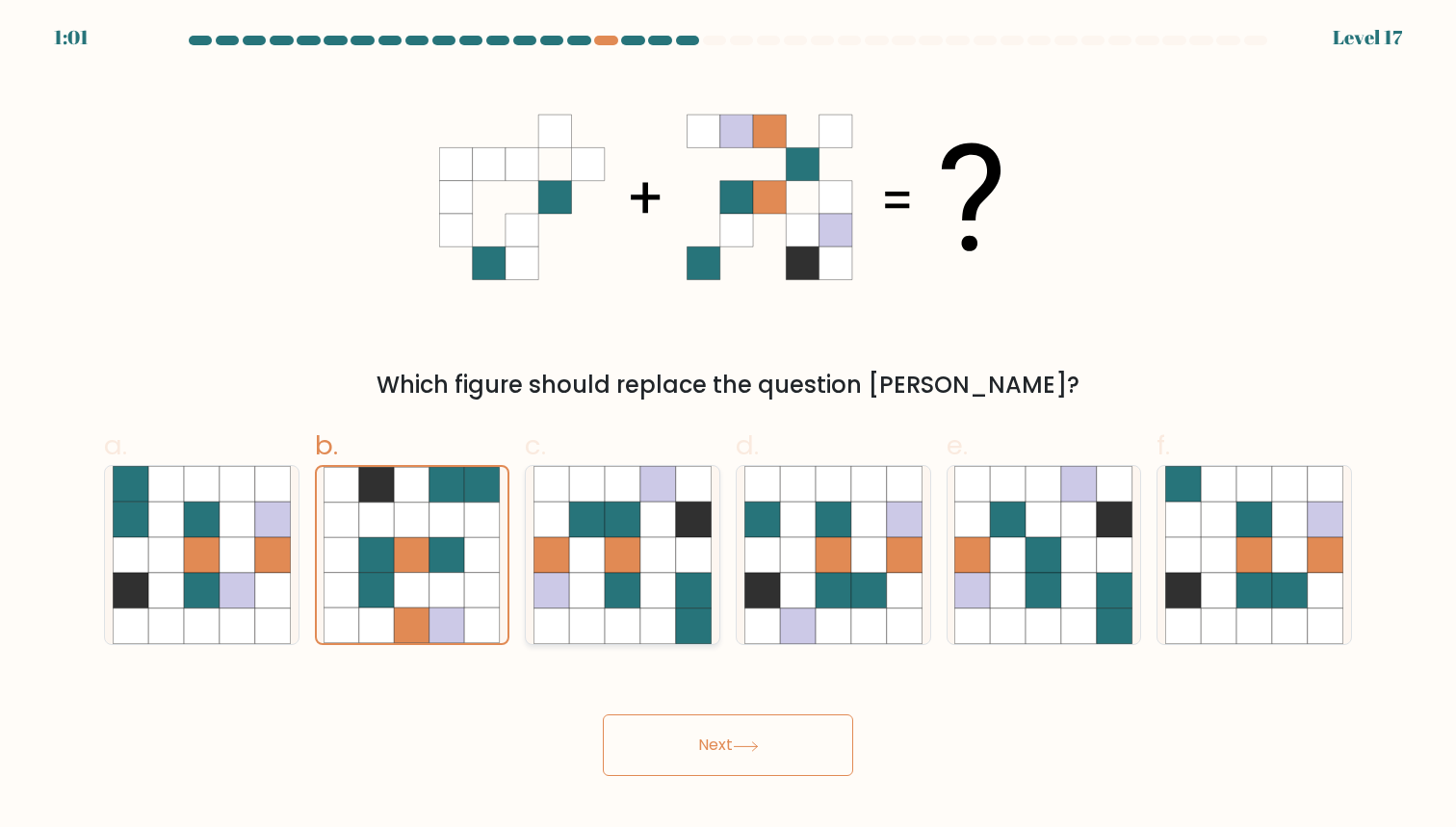
radio input "true"
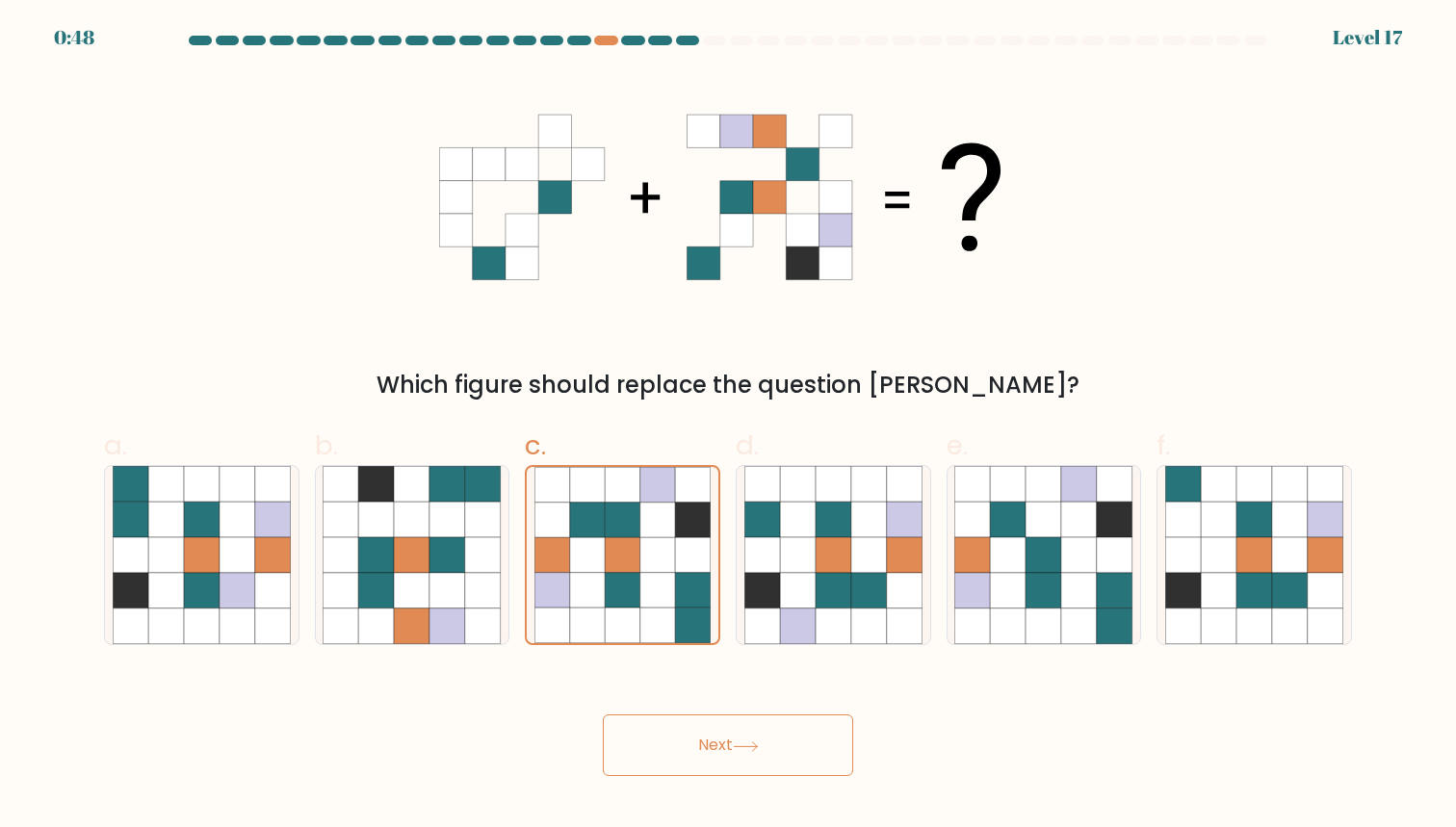
click at [727, 752] on button "Next" at bounding box center [728, 746] width 251 height 62
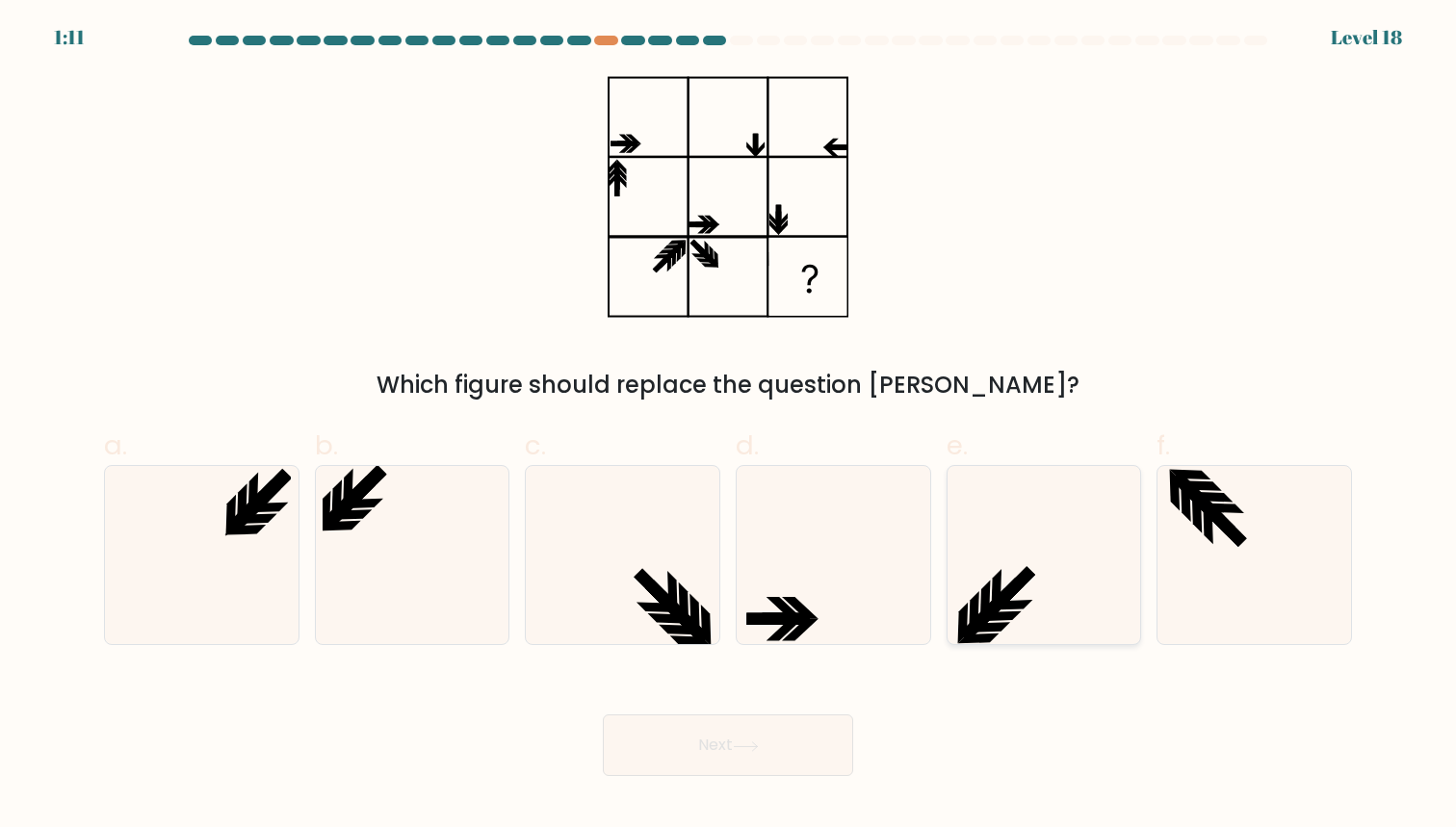
click at [974, 513] on icon at bounding box center [1043, 555] width 178 height 178
click at [728, 427] on input "e." at bounding box center [728, 420] width 1 height 13
radio input "true"
click at [495, 505] on icon at bounding box center [411, 555] width 178 height 178
click at [728, 427] on input "b." at bounding box center [728, 420] width 1 height 13
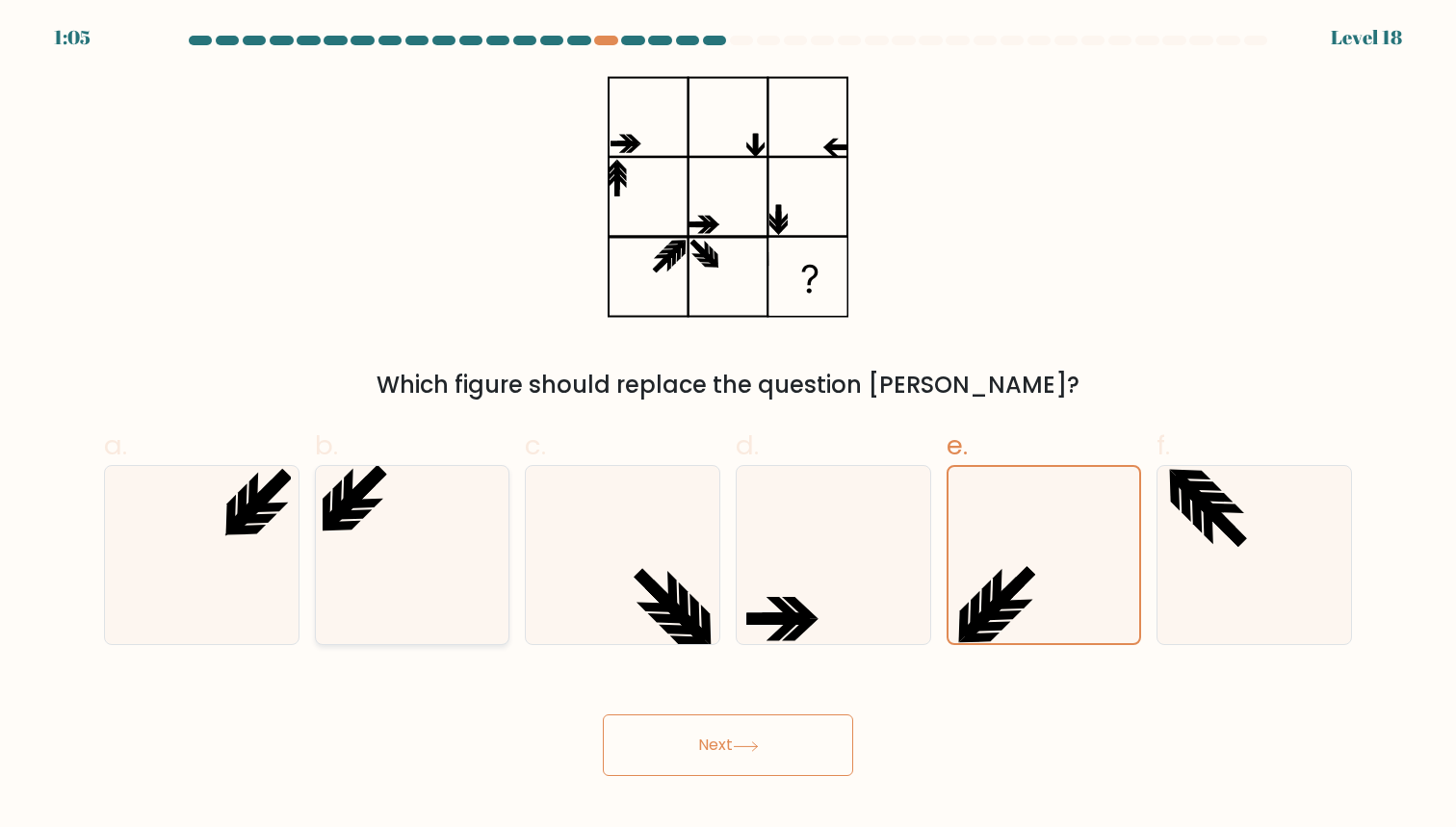
radio input "true"
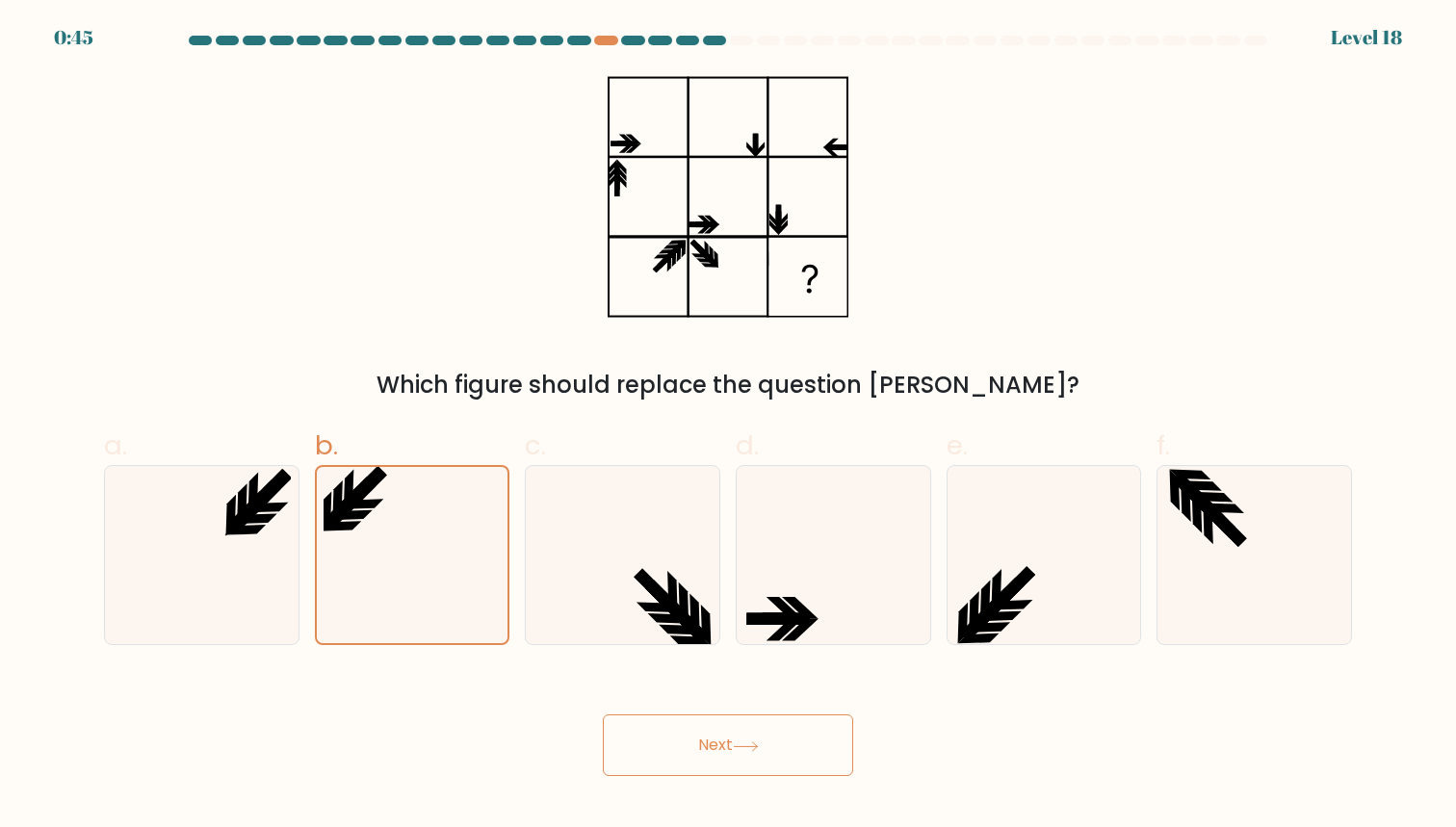
click at [718, 766] on button "Next" at bounding box center [728, 746] width 251 height 62
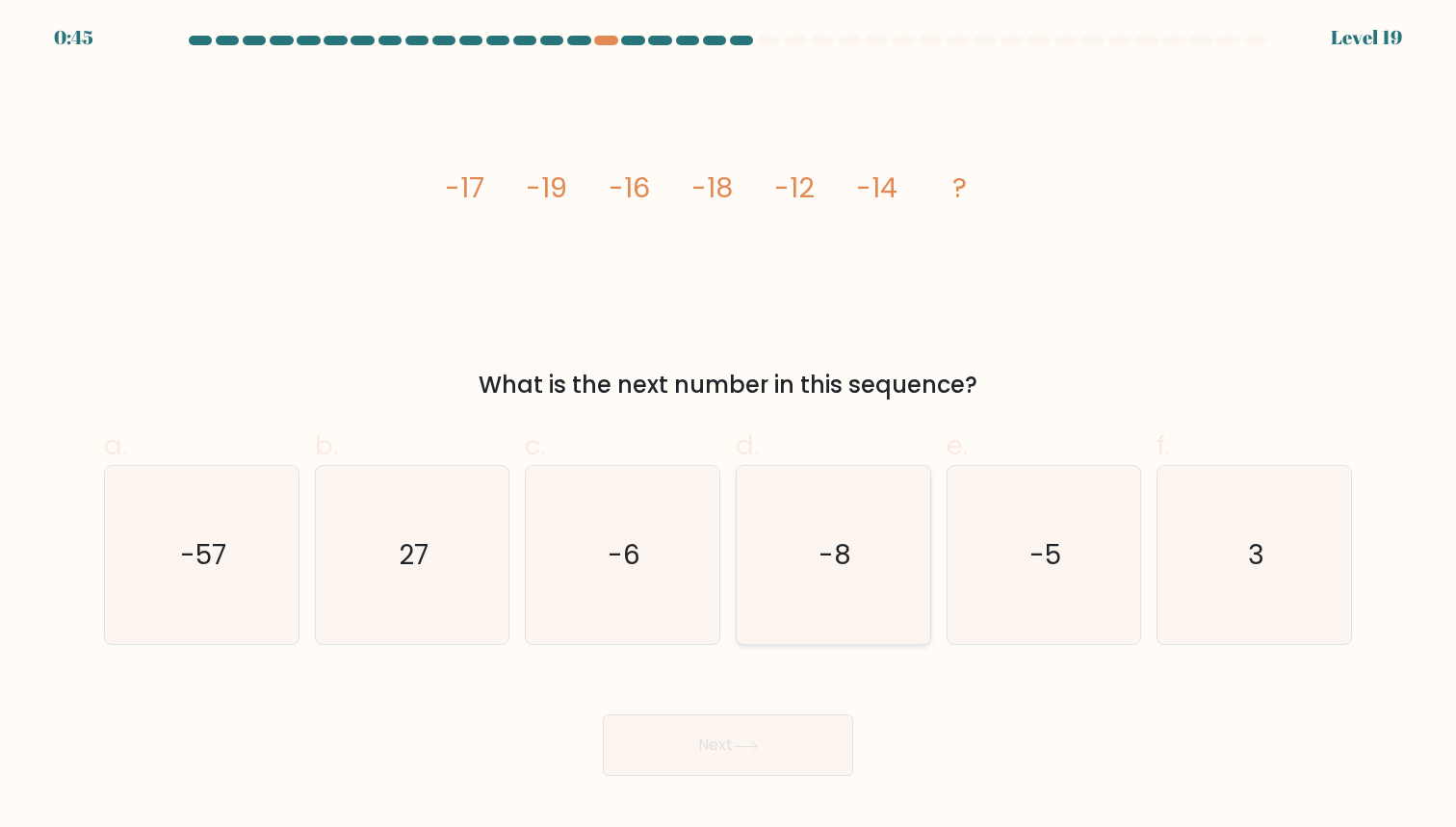
click at [875, 565] on icon "-8" at bounding box center [833, 555] width 178 height 178
click at [728, 427] on input "d. -8" at bounding box center [728, 420] width 1 height 13
radio input "true"
click at [753, 755] on button "Next" at bounding box center [728, 746] width 251 height 62
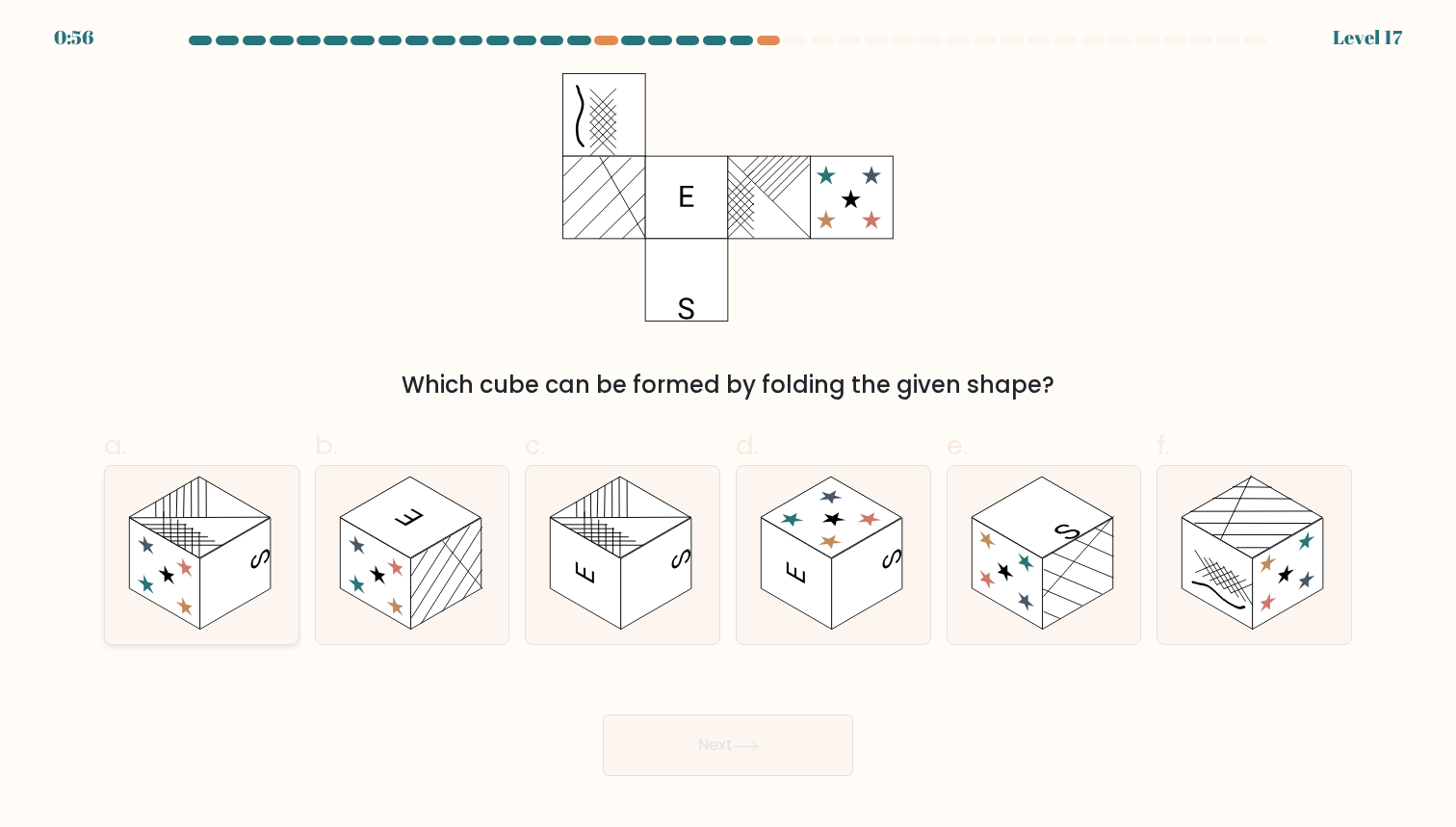
click at [235, 592] on rect at bounding box center [235, 573] width 71 height 111
click at [728, 427] on input "a." at bounding box center [728, 420] width 1 height 13
radio input "true"
click at [713, 753] on button "Next" at bounding box center [728, 746] width 251 height 62
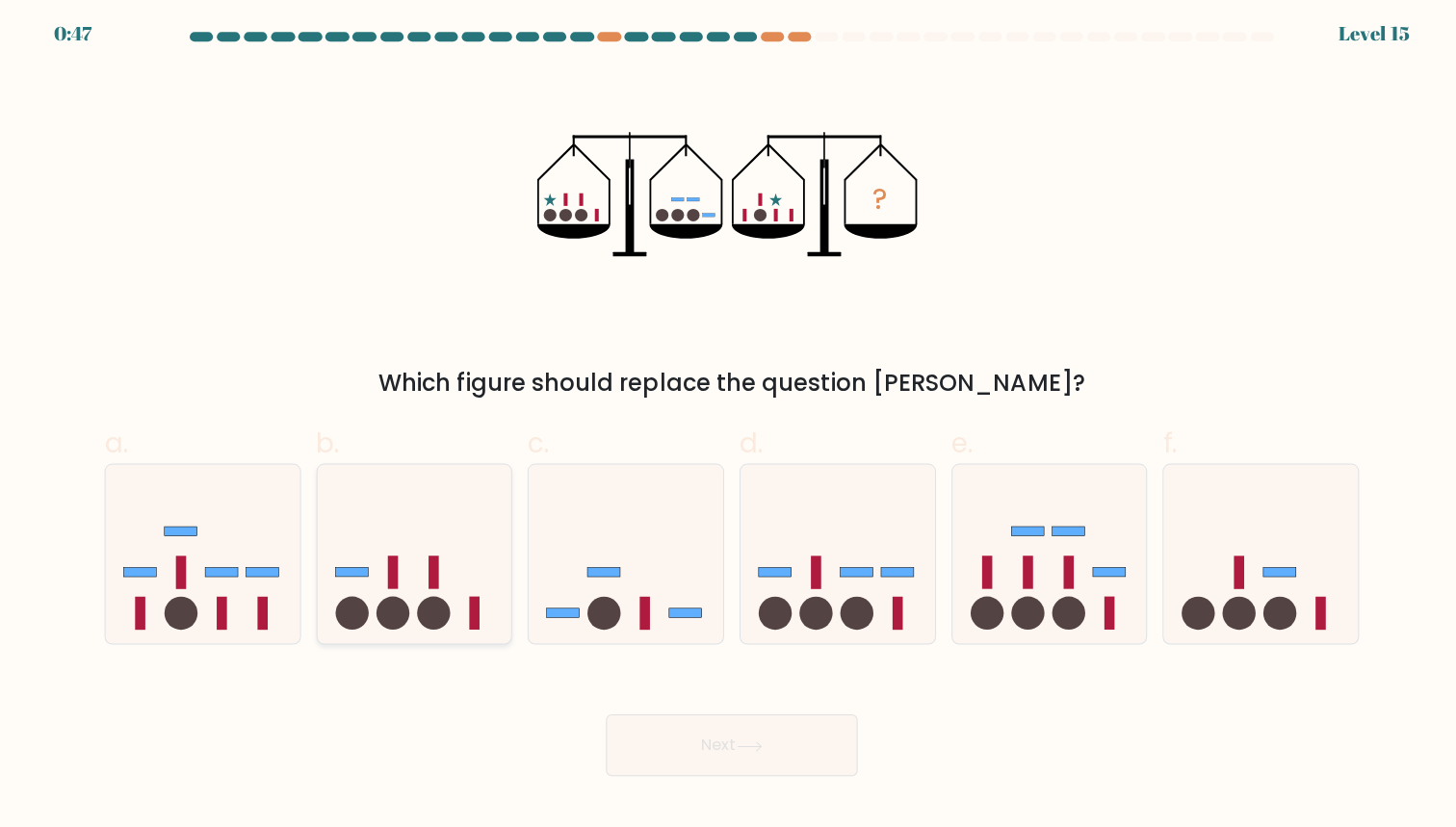
click at [391, 572] on rect at bounding box center [391, 573] width 11 height 33
click at [728, 427] on input "b." at bounding box center [728, 420] width 1 height 13
radio input "true"
click at [728, 754] on button "Next" at bounding box center [728, 746] width 251 height 62
